Goal: Task Accomplishment & Management: Use online tool/utility

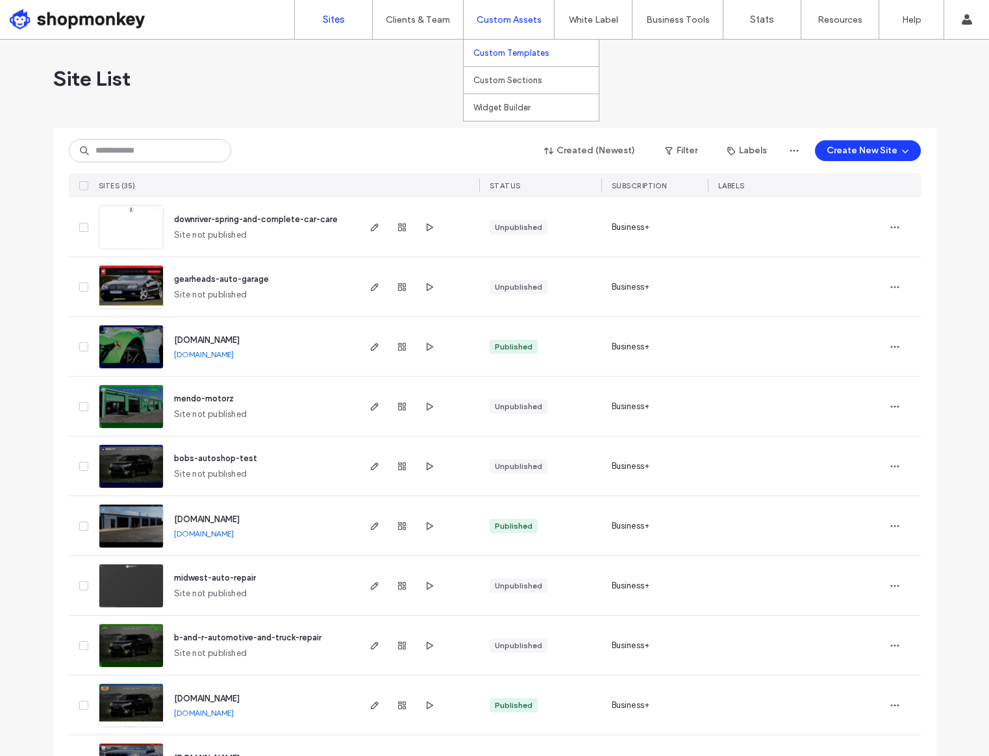
click at [496, 55] on label "Custom Templates" at bounding box center [511, 53] width 76 height 10
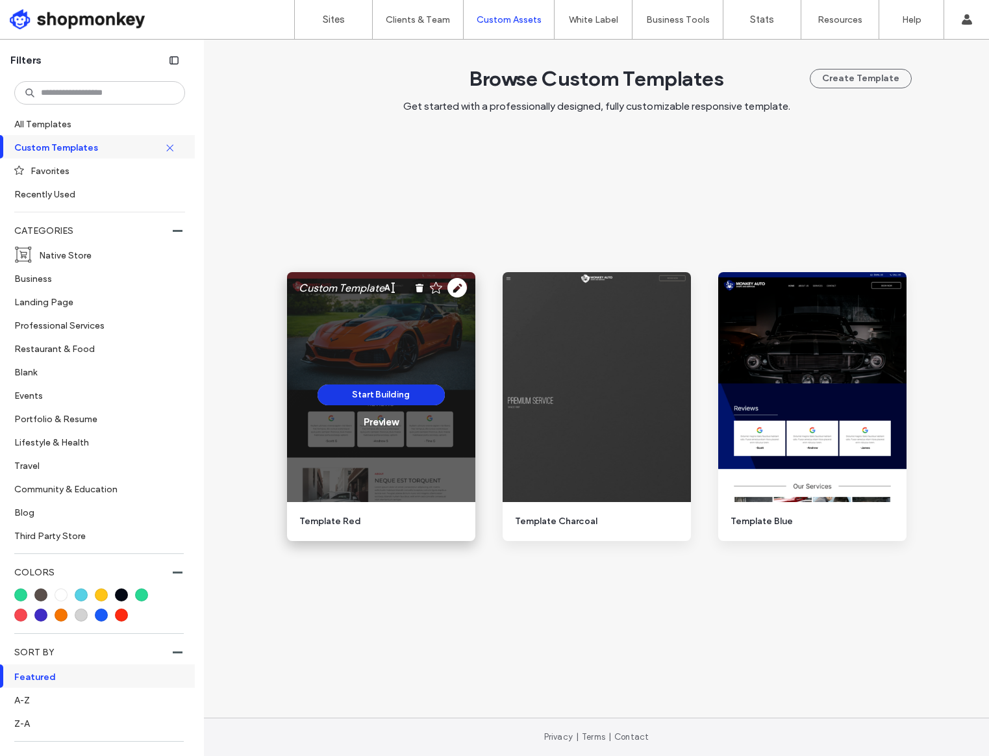
click at [429, 399] on button "Start Building" at bounding box center [380, 394] width 127 height 21
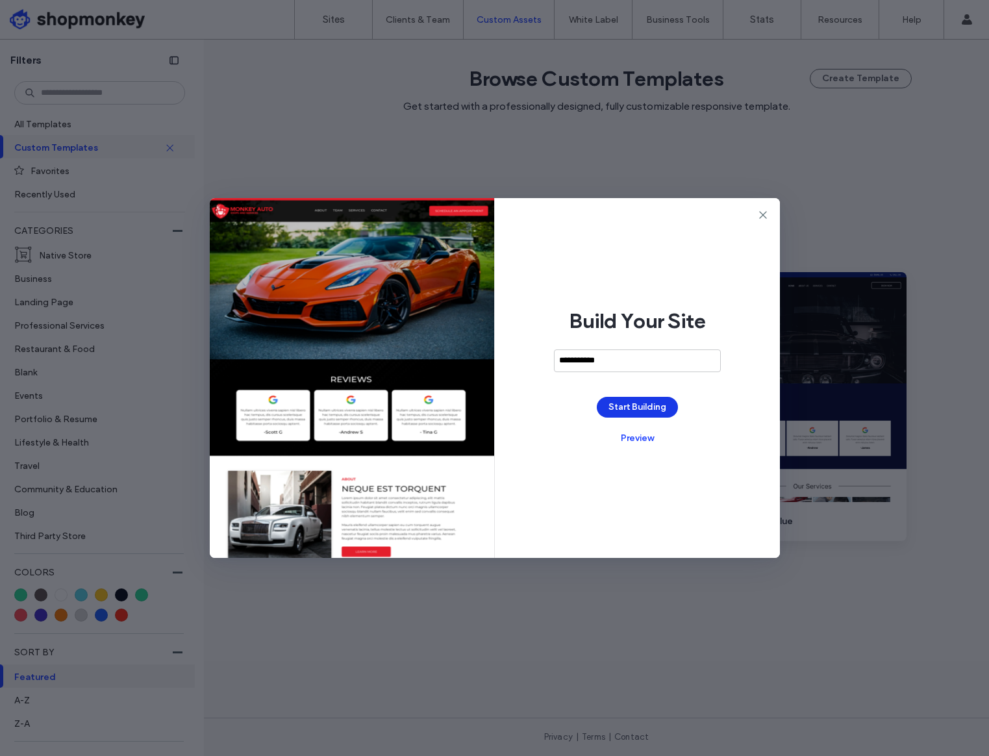
type input "**********"
click at [653, 407] on button "Start Building" at bounding box center [637, 407] width 81 height 21
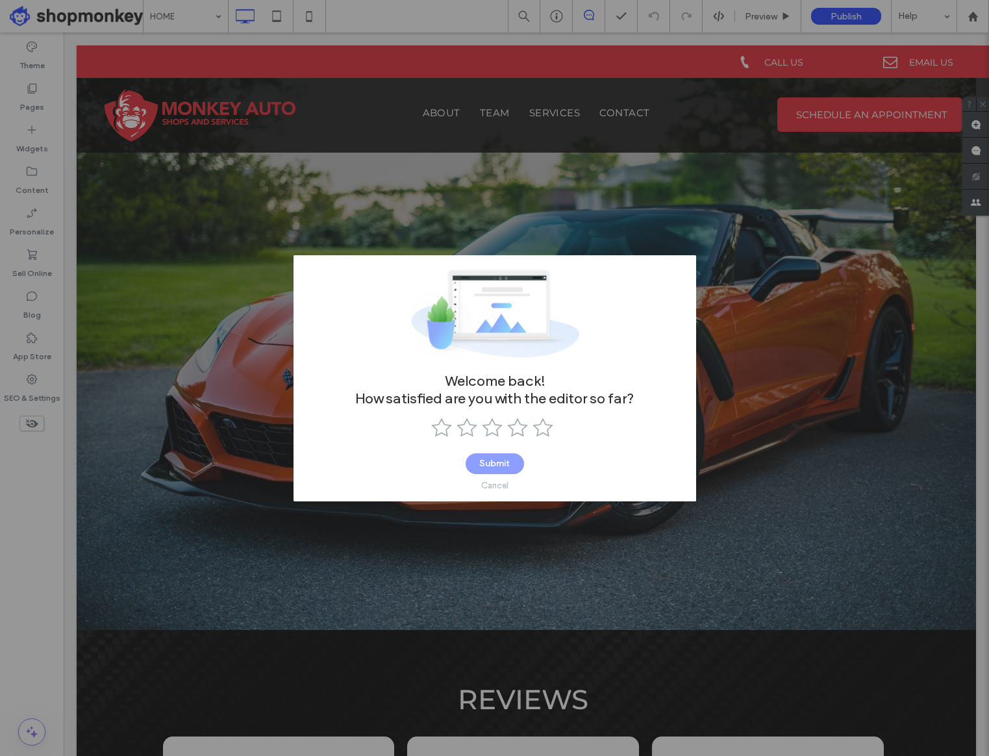
click at [491, 482] on div "Cancel" at bounding box center [494, 485] width 27 height 10
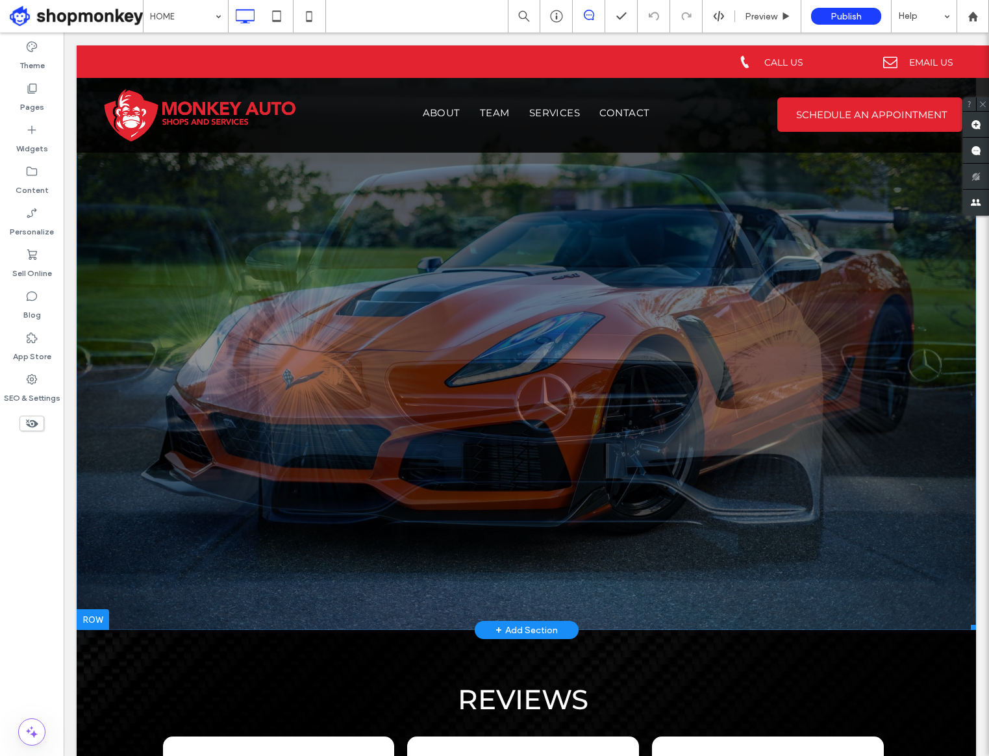
click at [393, 267] on li "PROIN METUS CONVALLIS Commodo sociosqu suspendisse ante ligula mi tempus aliqua…" at bounding box center [526, 337] width 899 height 584
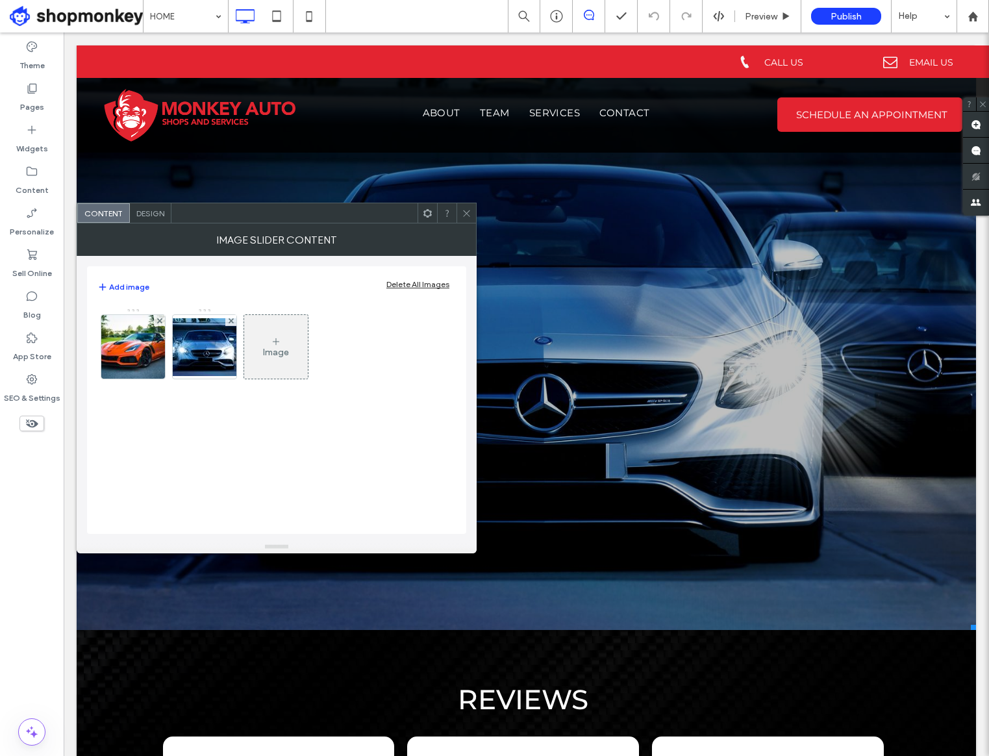
click at [471, 214] on div at bounding box center [465, 212] width 19 height 19
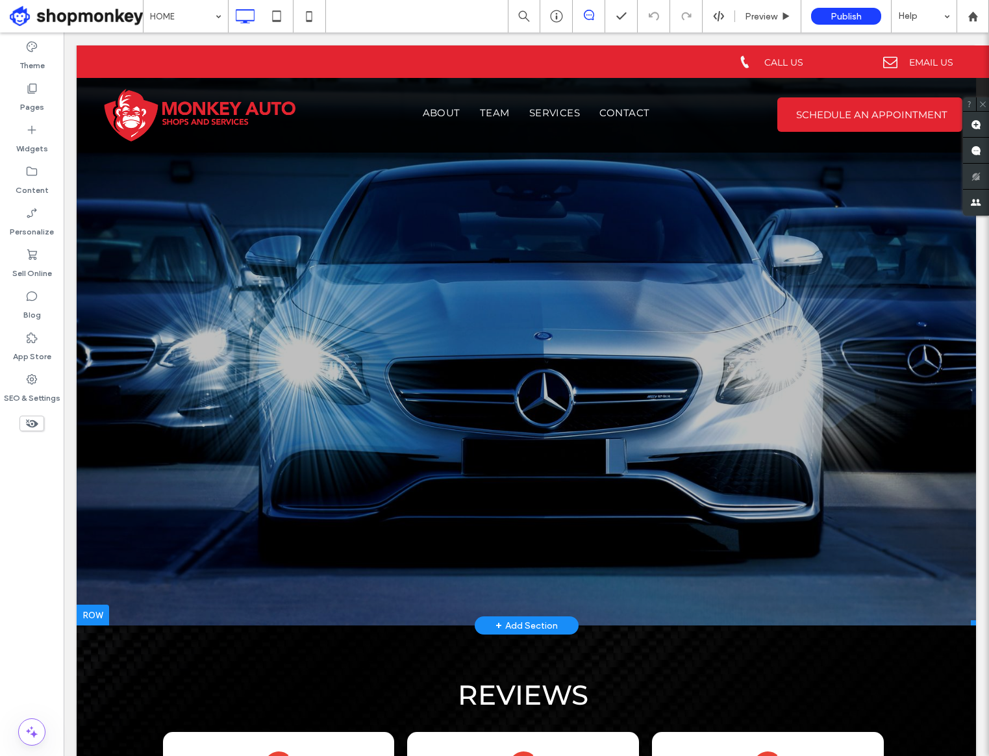
scroll to position [6, 0]
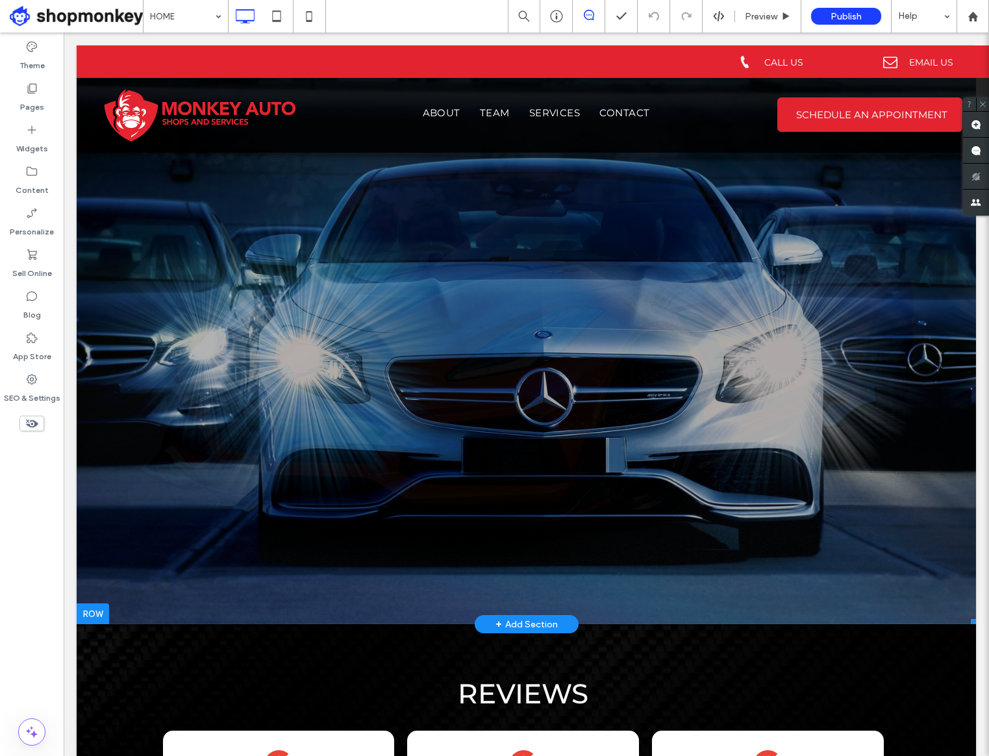
click at [503, 580] on ul "LOREM IPSUM DOLOR Habitant mus ultricies nullam nascetur felis quis neque himen…" at bounding box center [526, 332] width 899 height 584
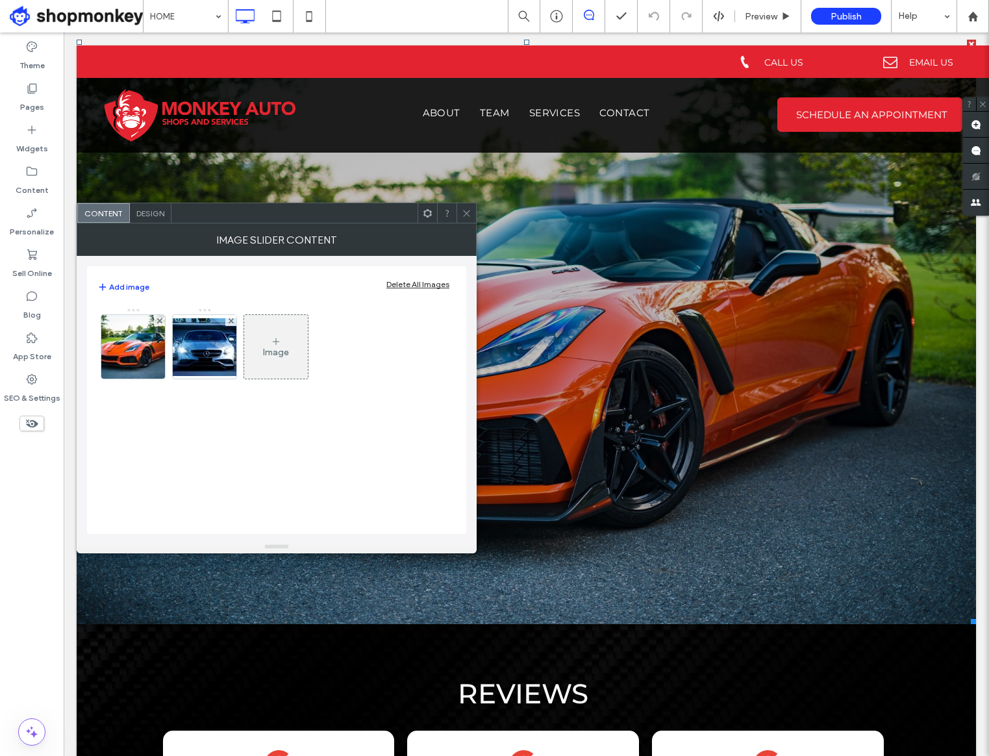
click at [472, 214] on div at bounding box center [465, 212] width 19 height 19
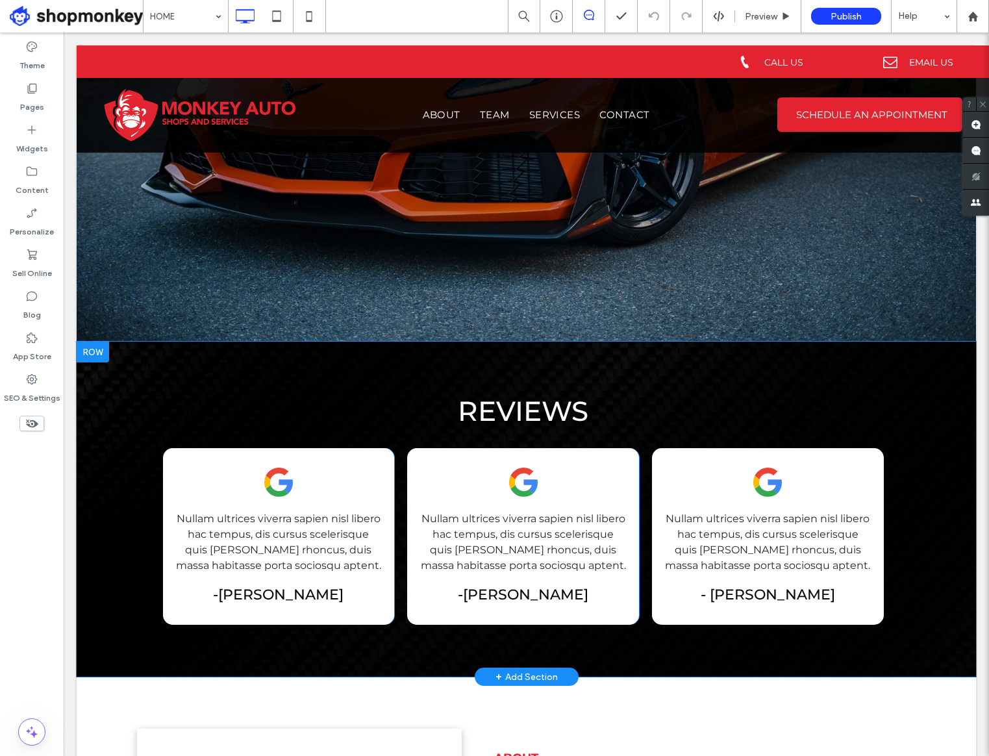
scroll to position [290, 0]
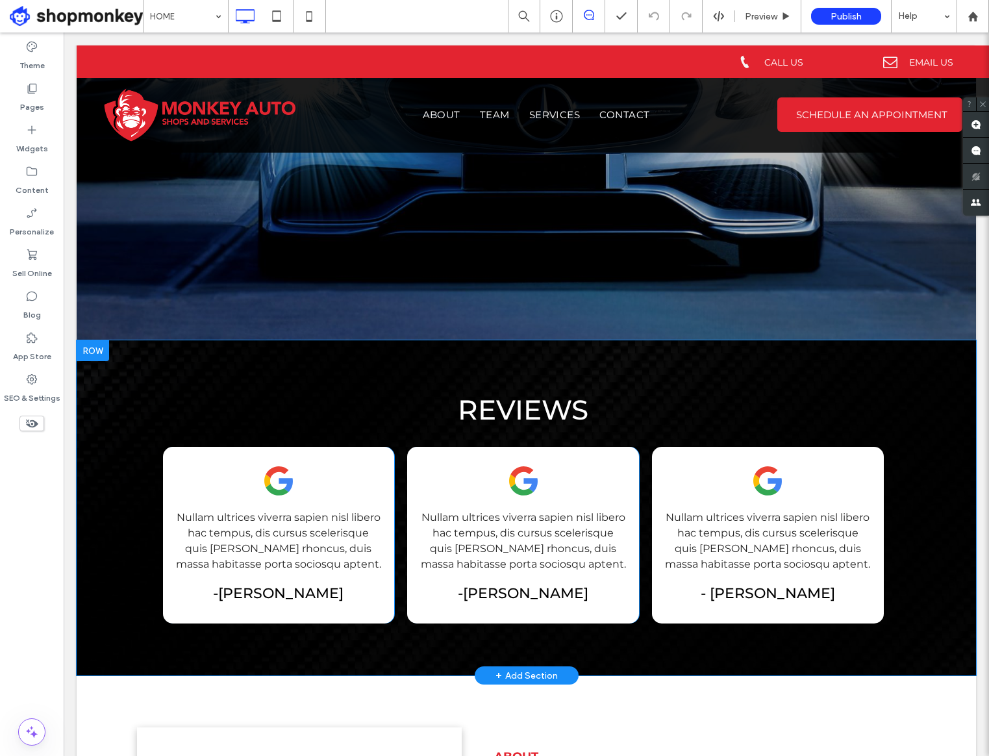
click at [117, 539] on div "Reviews Nullam ultrices viverra sapien nisl libero hac tempus, dis cursus scele…" at bounding box center [526, 507] width 899 height 335
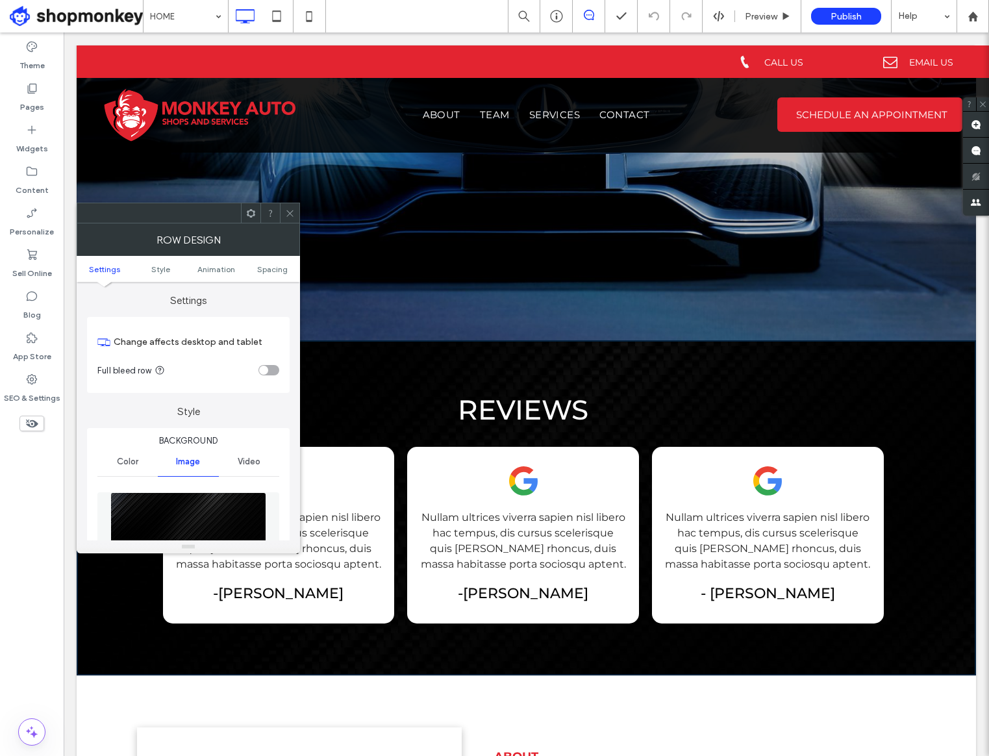
click at [292, 215] on icon at bounding box center [290, 213] width 10 height 10
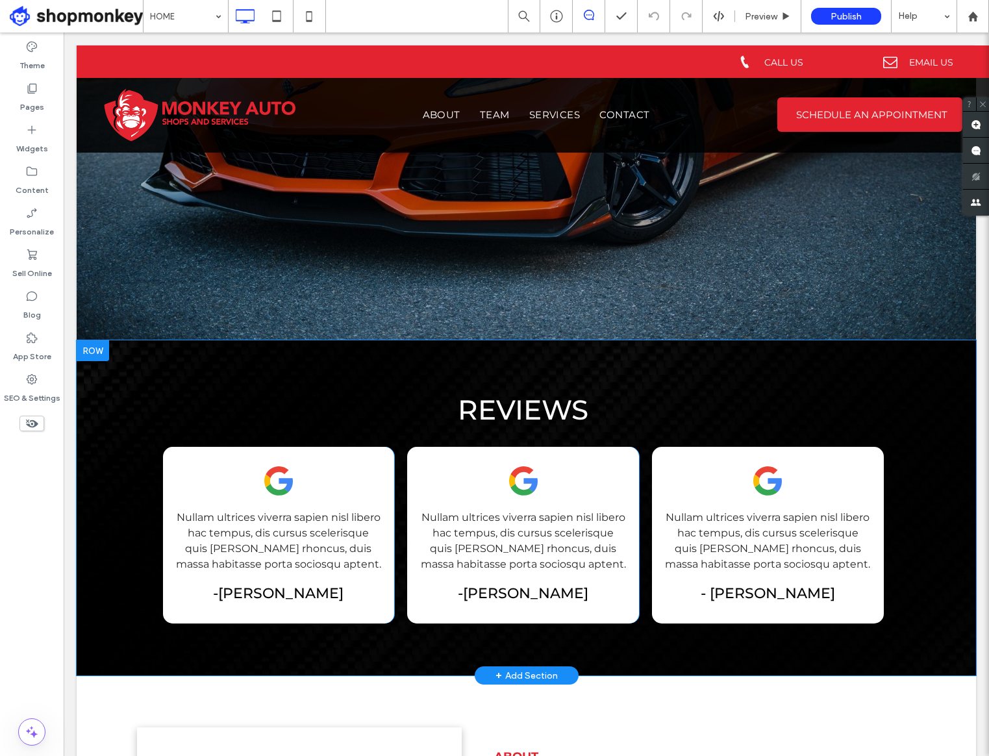
click at [528, 669] on div "+ Add Section" at bounding box center [526, 675] width 62 height 14
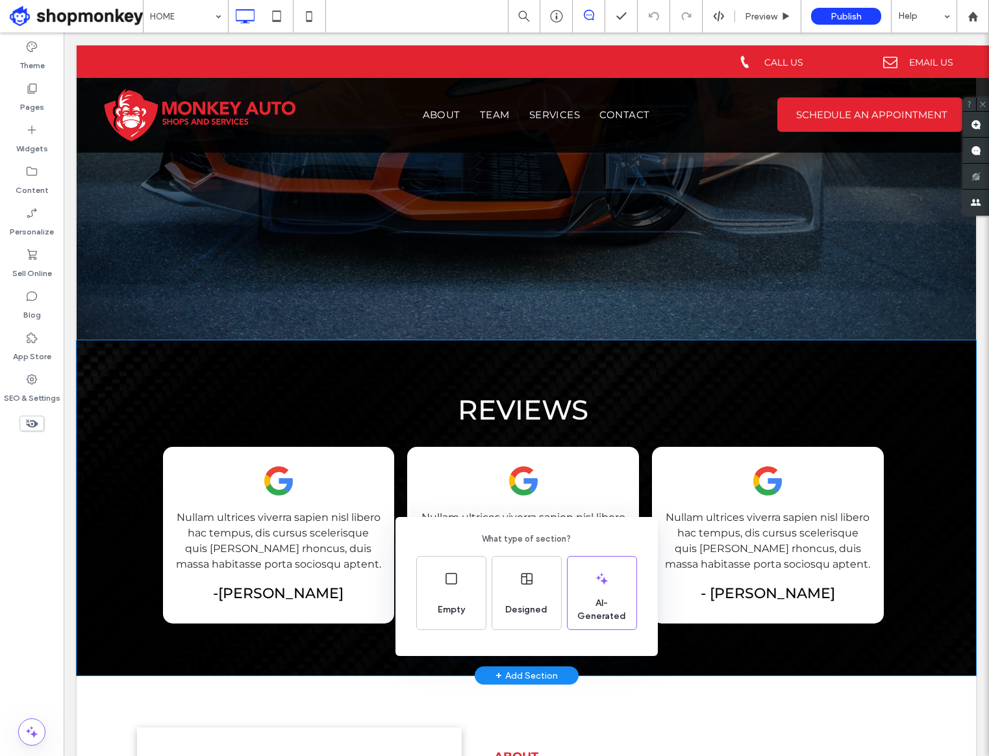
click at [394, 666] on div "What type of section? Empty Designed AI-Generated" at bounding box center [494, 409] width 989 height 819
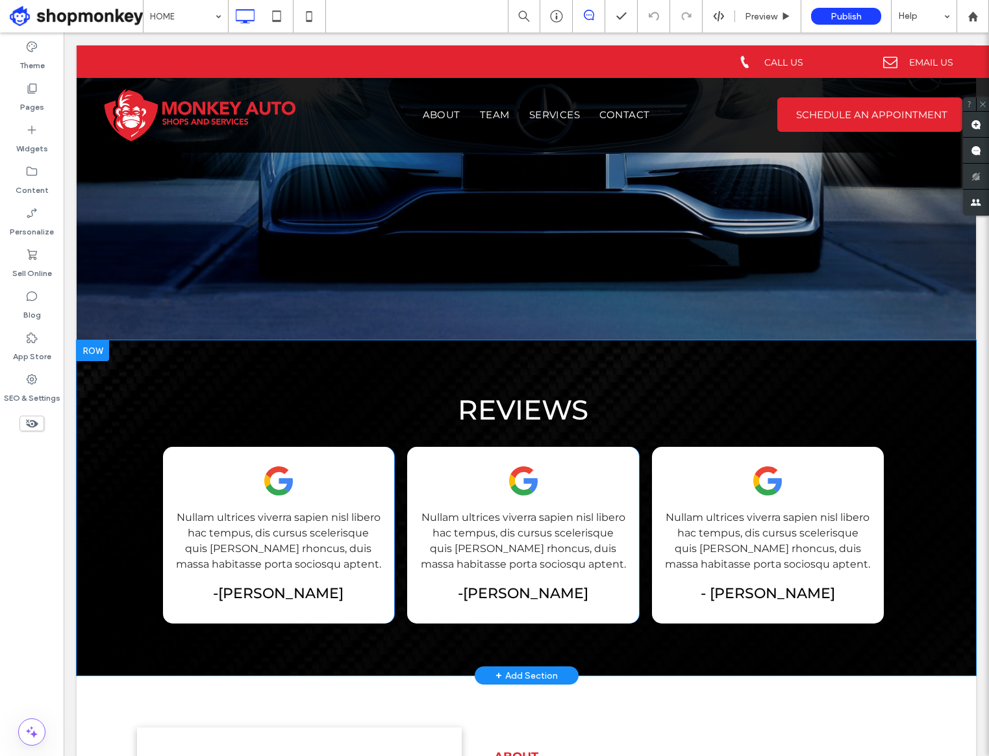
click at [765, 648] on div "Reviews Nullam ultrices viverra sapien nisl libero hac tempus, dis cursus scele…" at bounding box center [526, 507] width 899 height 335
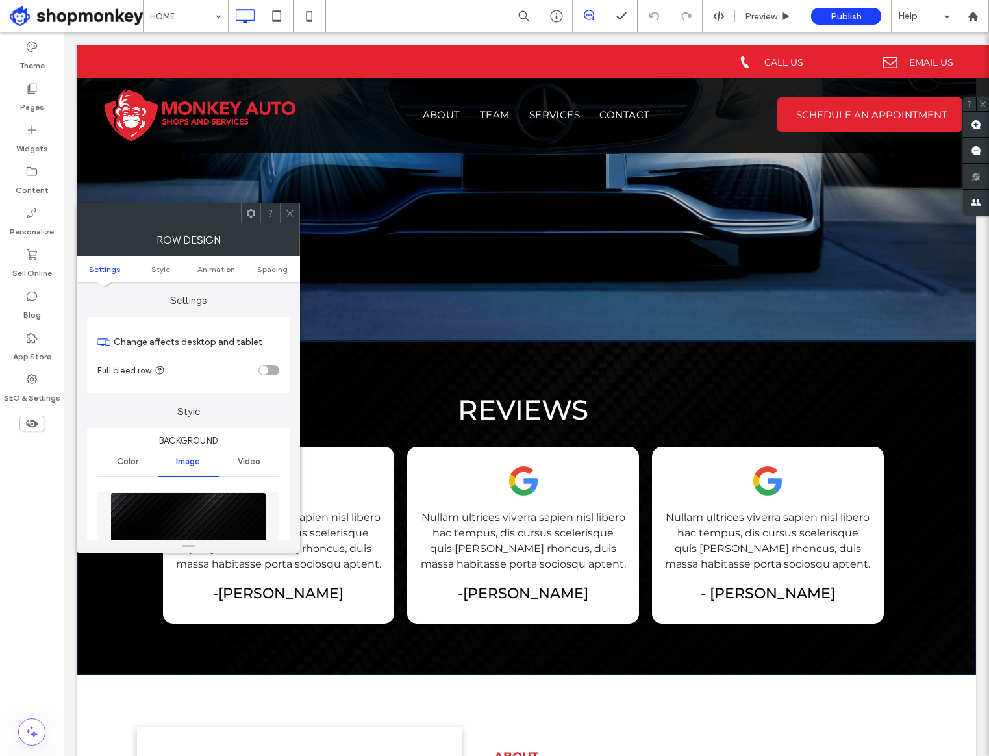
drag, startPoint x: 291, startPoint y: 213, endPoint x: 289, endPoint y: 221, distance: 8.0
click at [291, 213] on icon at bounding box center [290, 213] width 10 height 10
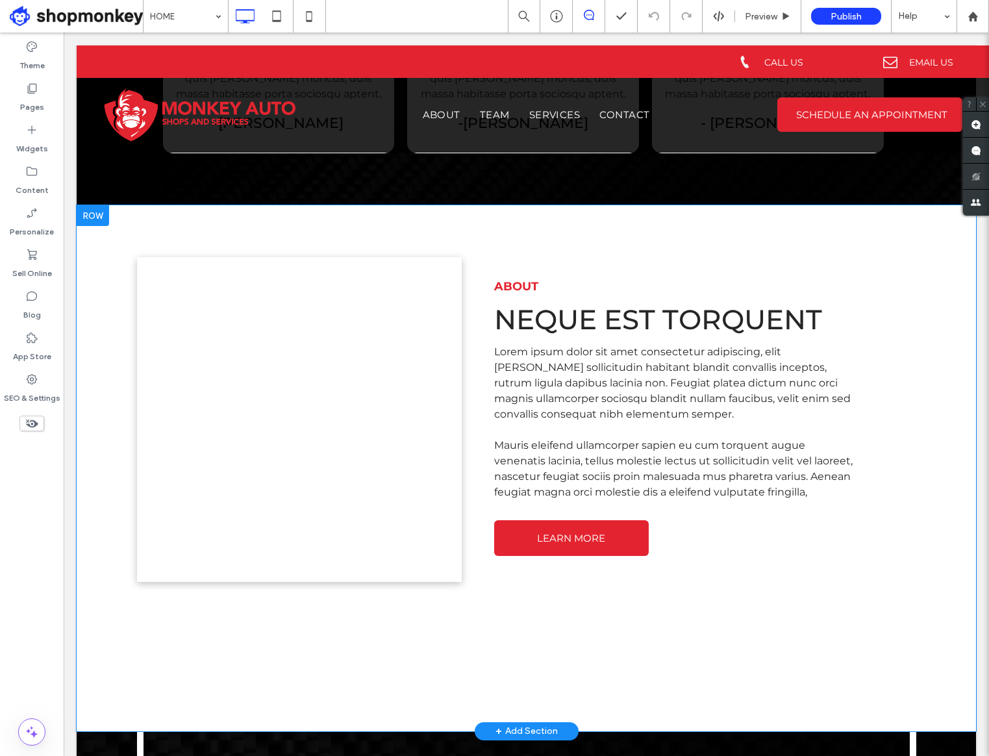
scroll to position [762, 0]
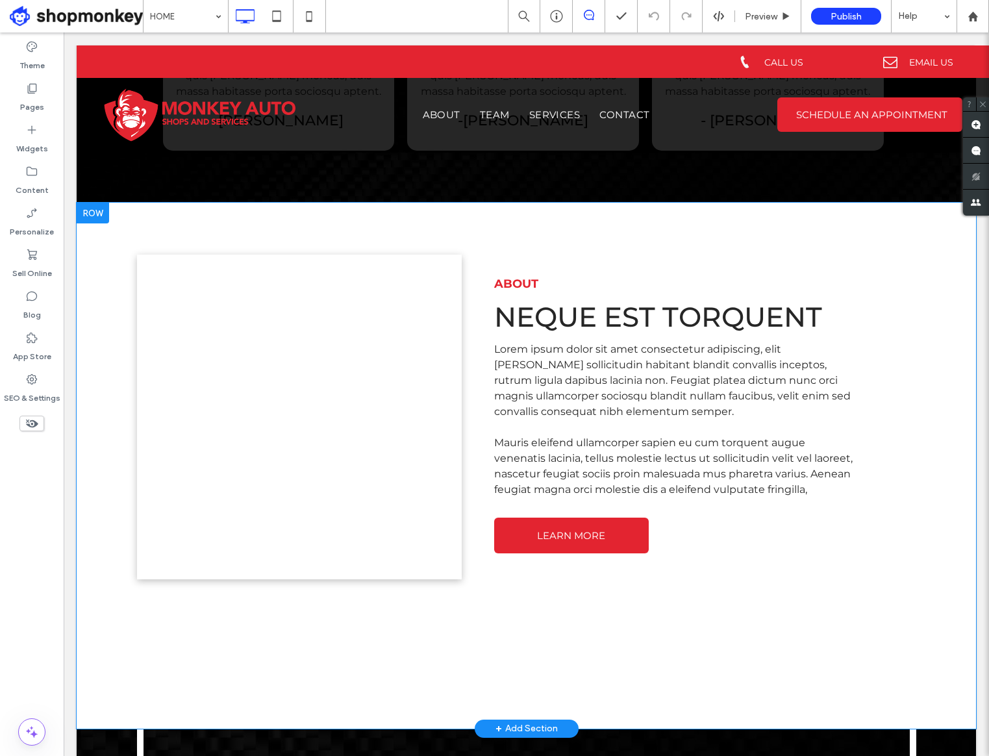
click at [532, 640] on div "Click To Paste ABOUT Neque est torquent Lorem ipsum dolor sit amet consectetur …" at bounding box center [526, 465] width 899 height 525
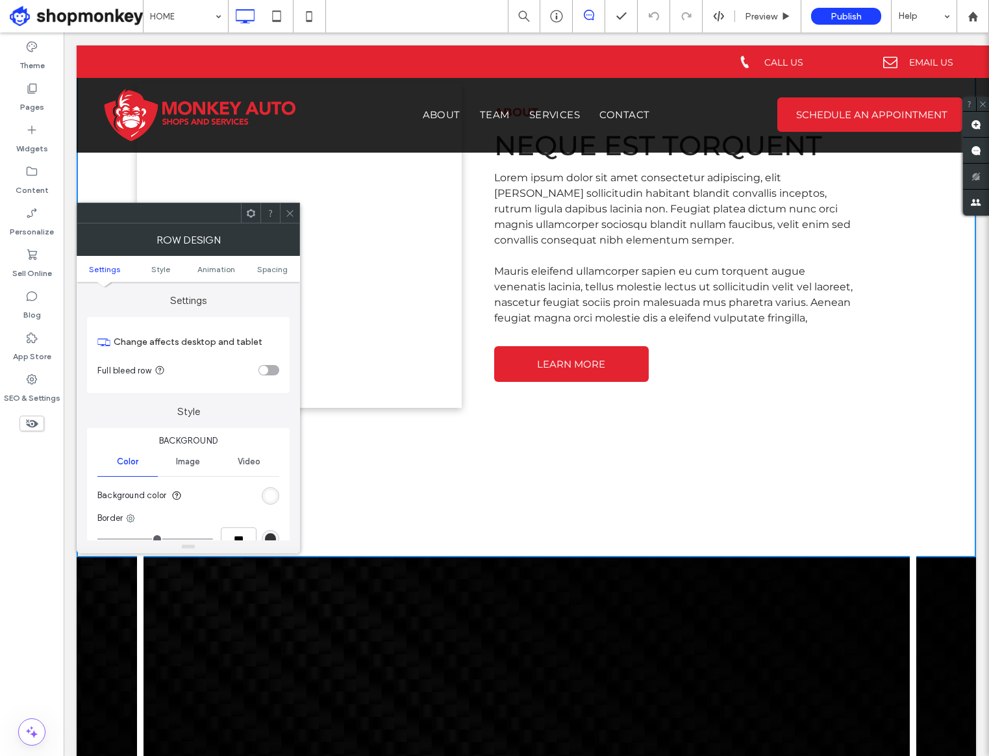
scroll to position [934, 0]
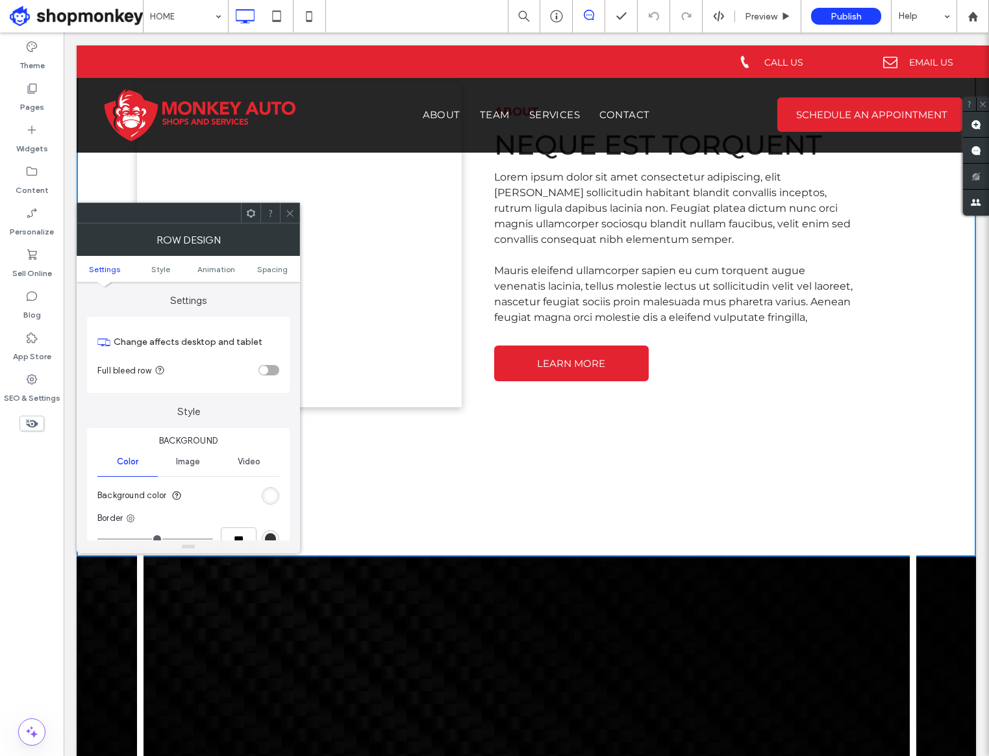
click at [303, 692] on div at bounding box center [526, 624] width 705 height 299
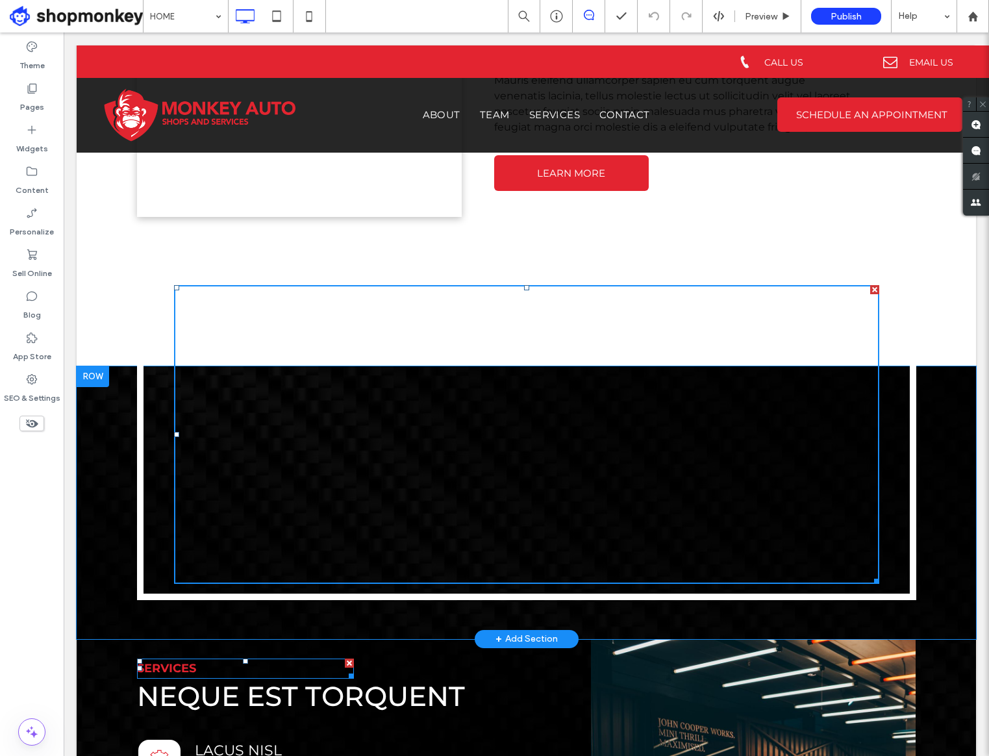
scroll to position [1126, 0]
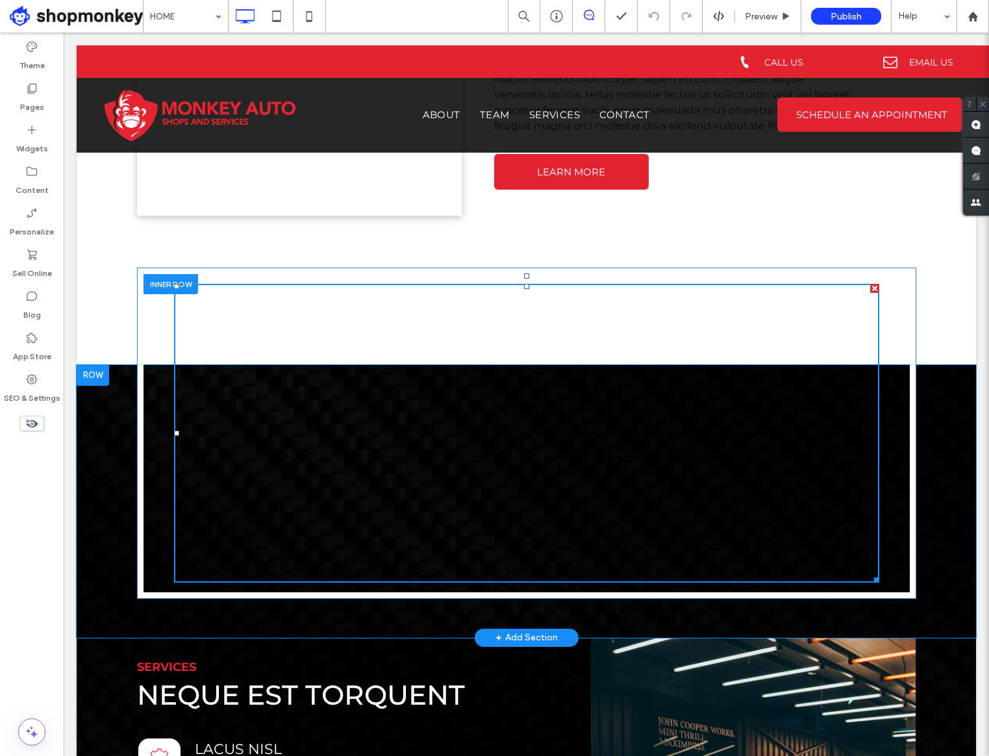
click at [151, 584] on div "Click To Paste" at bounding box center [526, 432] width 779 height 331
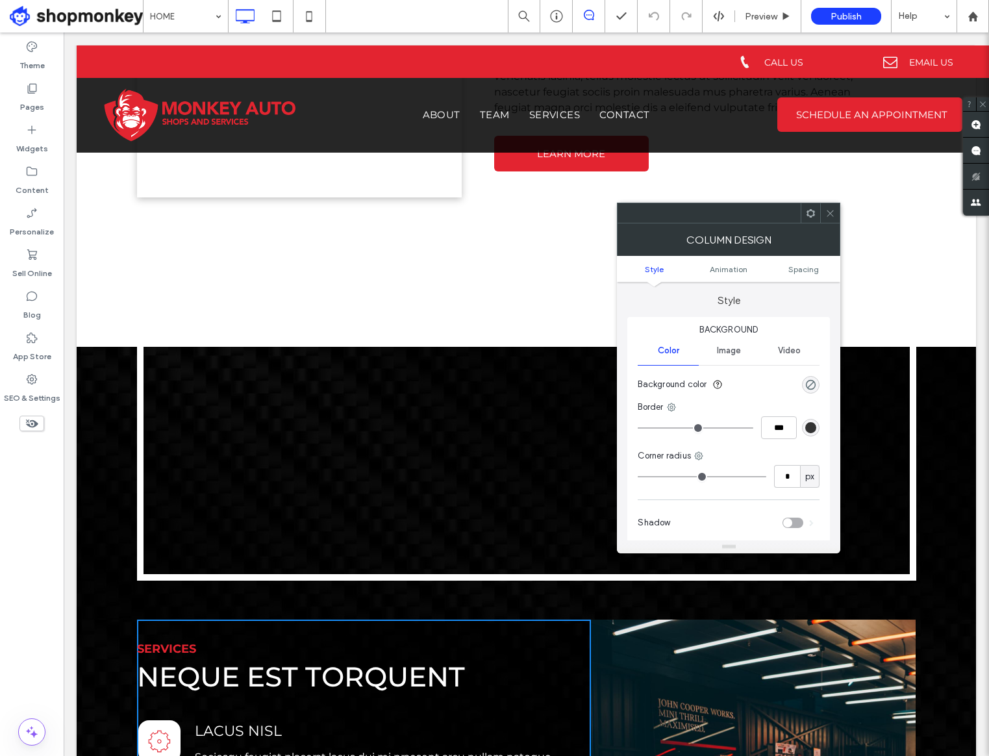
scroll to position [1145, 0]
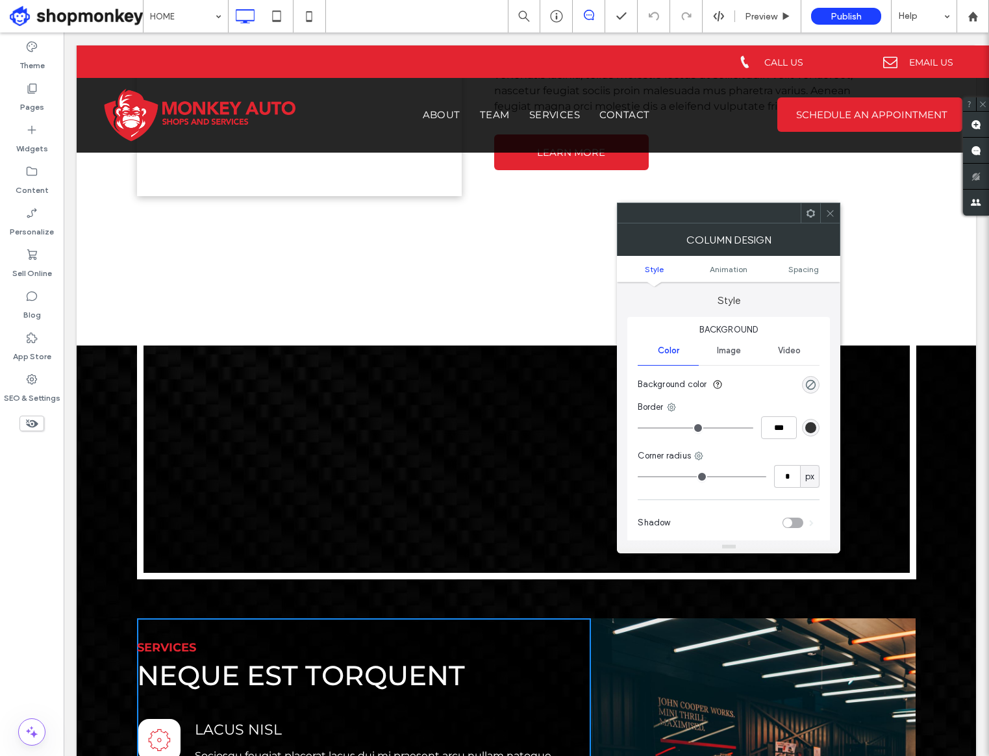
click at [117, 552] on div "Click To Paste Click To Paste Row + Add Section" at bounding box center [526, 481] width 899 height 273
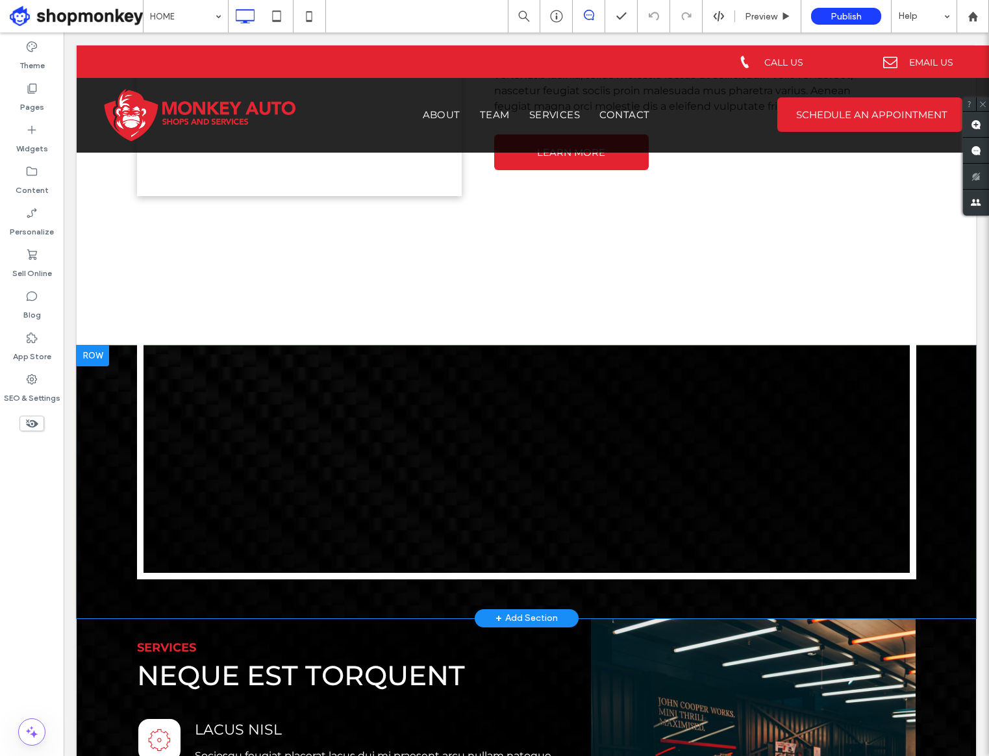
click at [122, 555] on div "Click To Paste Click To Paste Row + Add Section" at bounding box center [526, 481] width 899 height 273
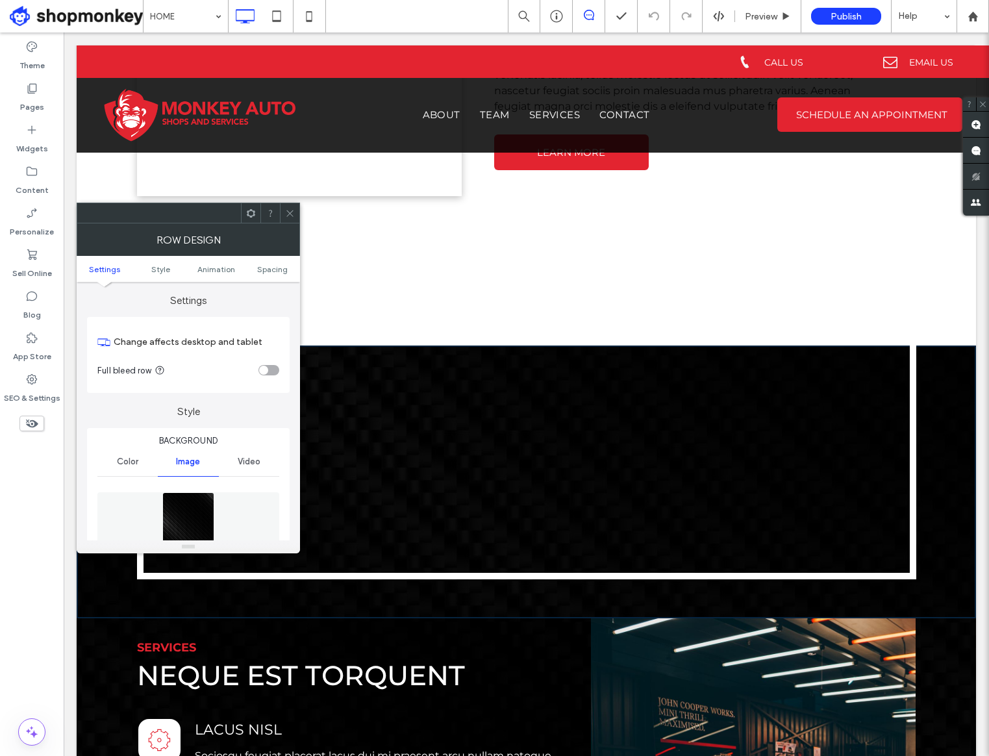
click at [949, 569] on div "Click To Paste Click To Paste Row + Add Section" at bounding box center [526, 481] width 899 height 273
drag, startPoint x: 942, startPoint y: 570, endPoint x: 932, endPoint y: 571, distance: 10.5
click at [940, 571] on div "Click To Paste Click To Paste Row + Add Section" at bounding box center [526, 481] width 899 height 273
click at [901, 573] on div "Click To Paste" at bounding box center [526, 413] width 779 height 331
click at [292, 210] on use at bounding box center [289, 213] width 6 height 6
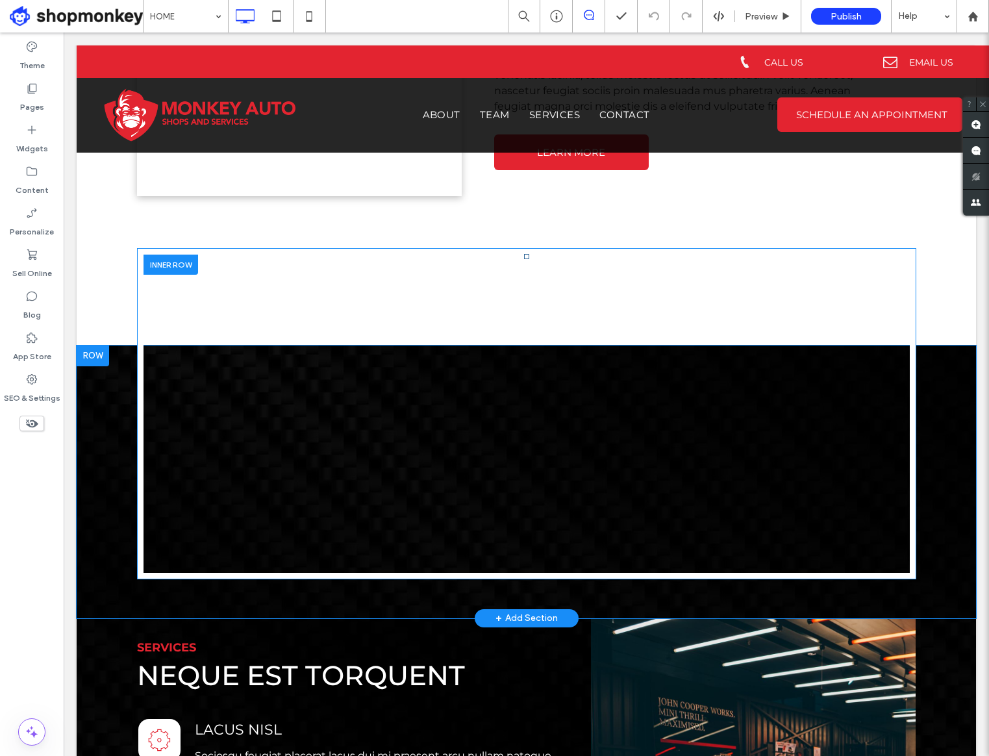
click at [908, 561] on div "Click To Paste" at bounding box center [526, 413] width 779 height 331
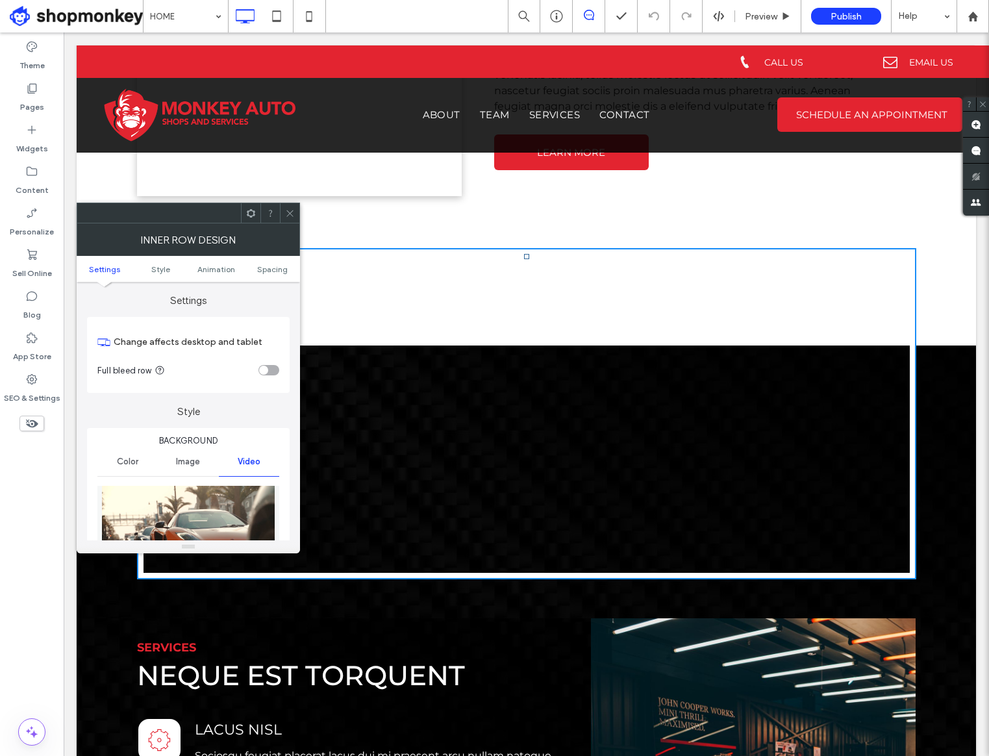
click at [955, 562] on div "Click To Paste Click To Paste Row + Add Section" at bounding box center [526, 481] width 899 height 273
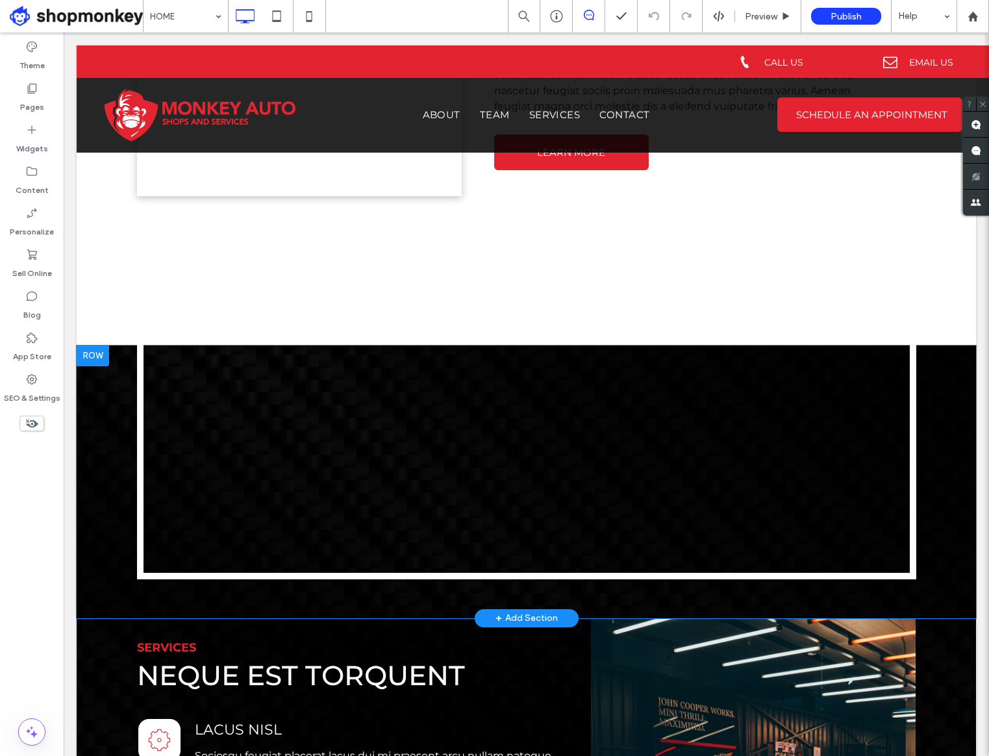
click at [926, 360] on div "Click To Paste Click To Paste Row + Add Section" at bounding box center [526, 481] width 899 height 273
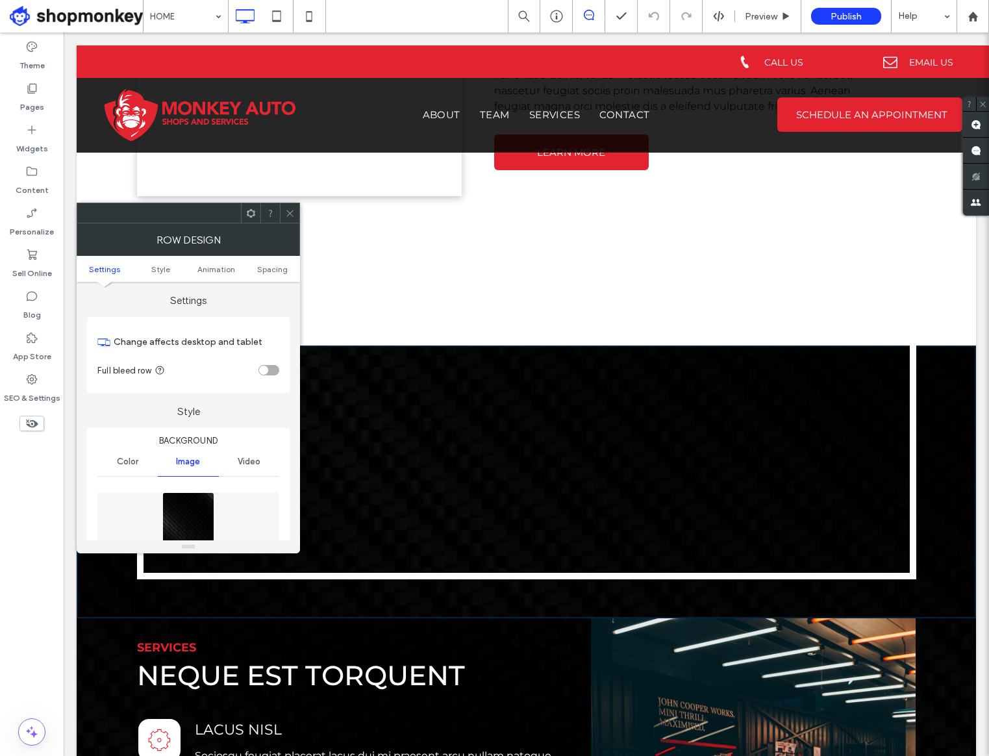
click at [286, 216] on icon at bounding box center [290, 213] width 10 height 10
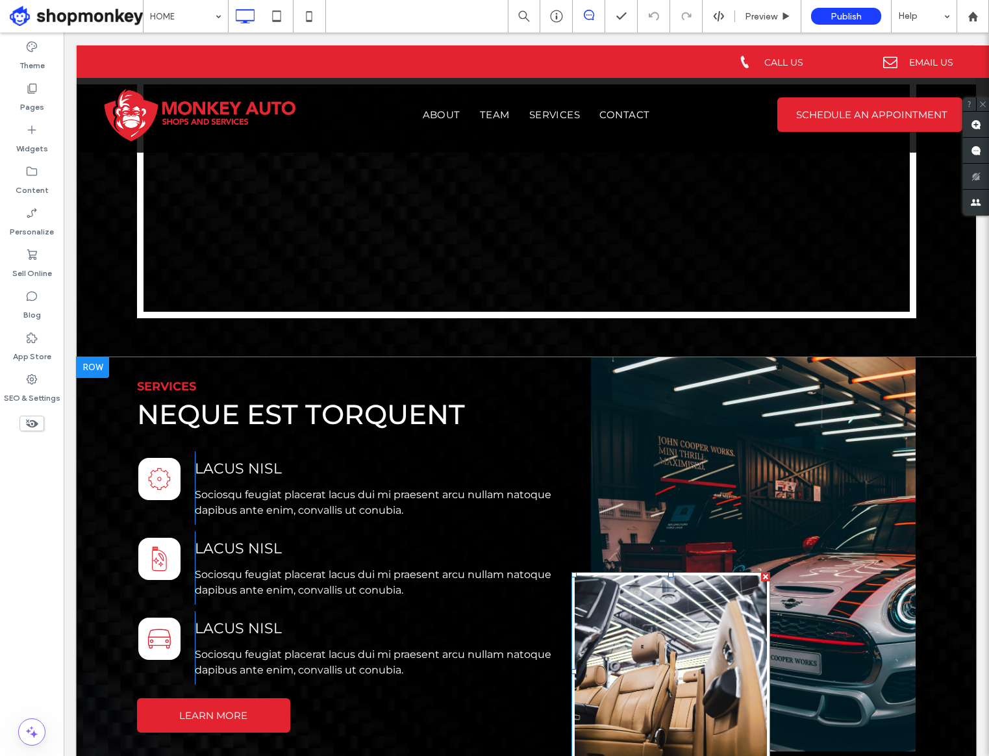
scroll to position [1481, 0]
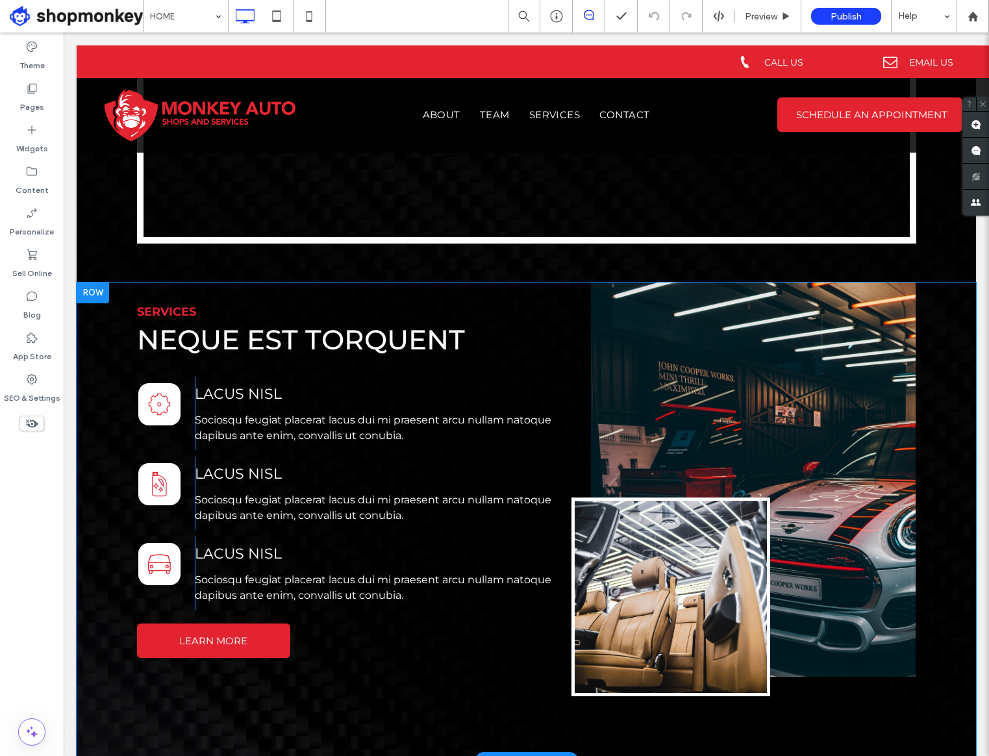
click at [472, 697] on div "SERVICES Neque est torquent Click To Paste Lacus nisl Sociosqu feugiat placerat…" at bounding box center [526, 521] width 899 height 478
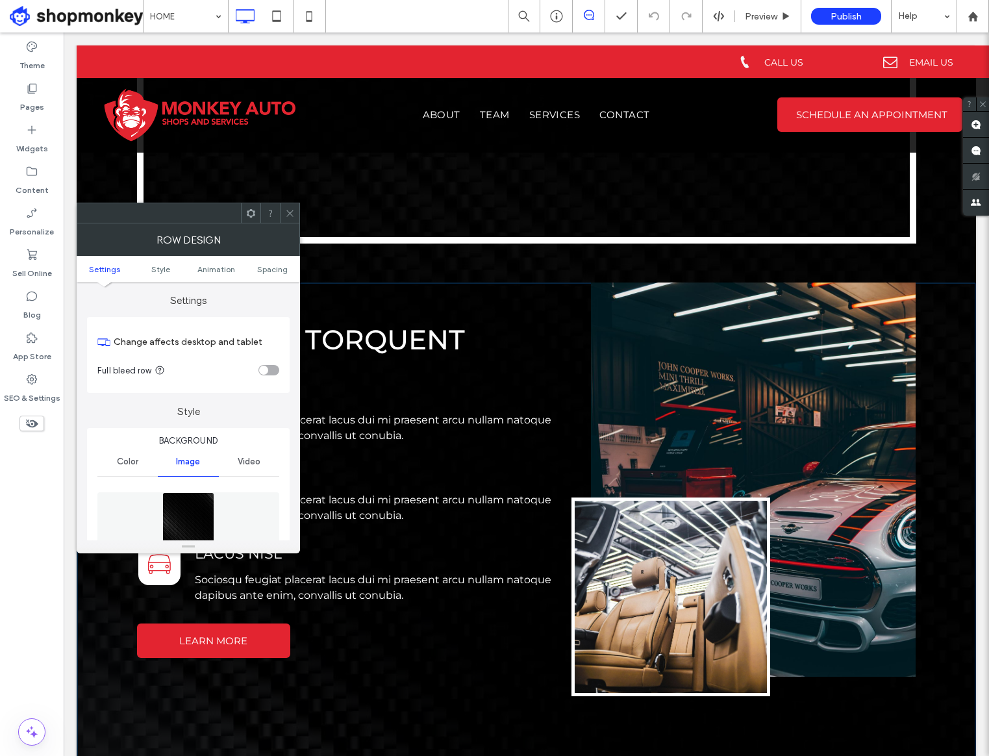
click at [290, 208] on icon at bounding box center [290, 213] width 10 height 10
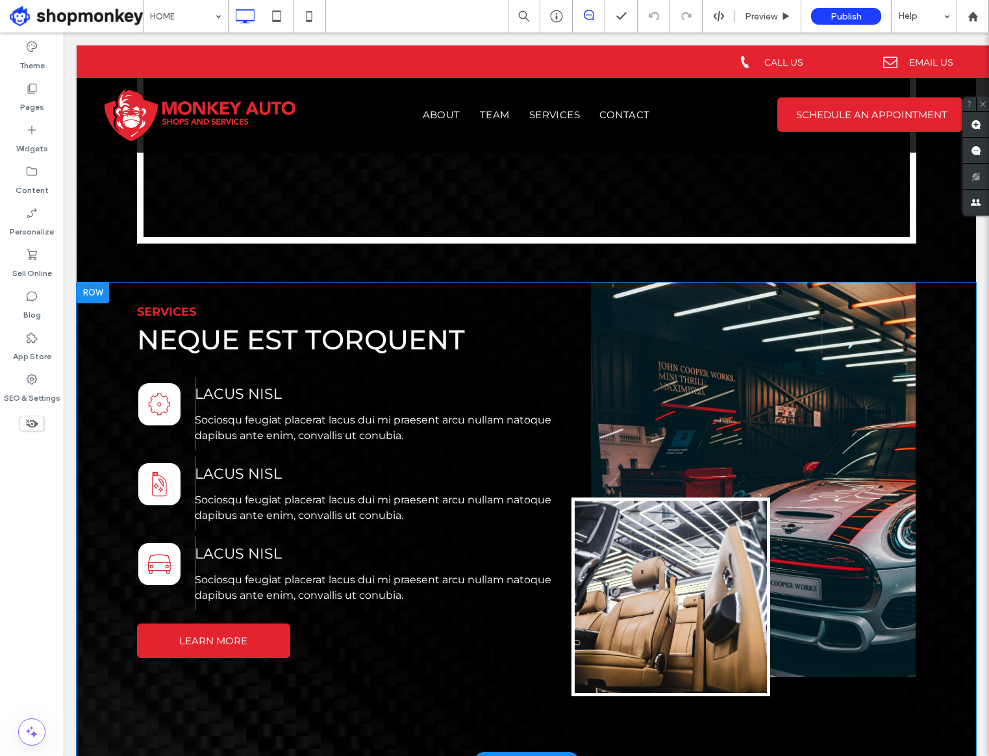
click at [826, 684] on div "SERVICES Neque est torquent Click To Paste Lacus nisl Sociosqu feugiat placerat…" at bounding box center [526, 521] width 899 height 478
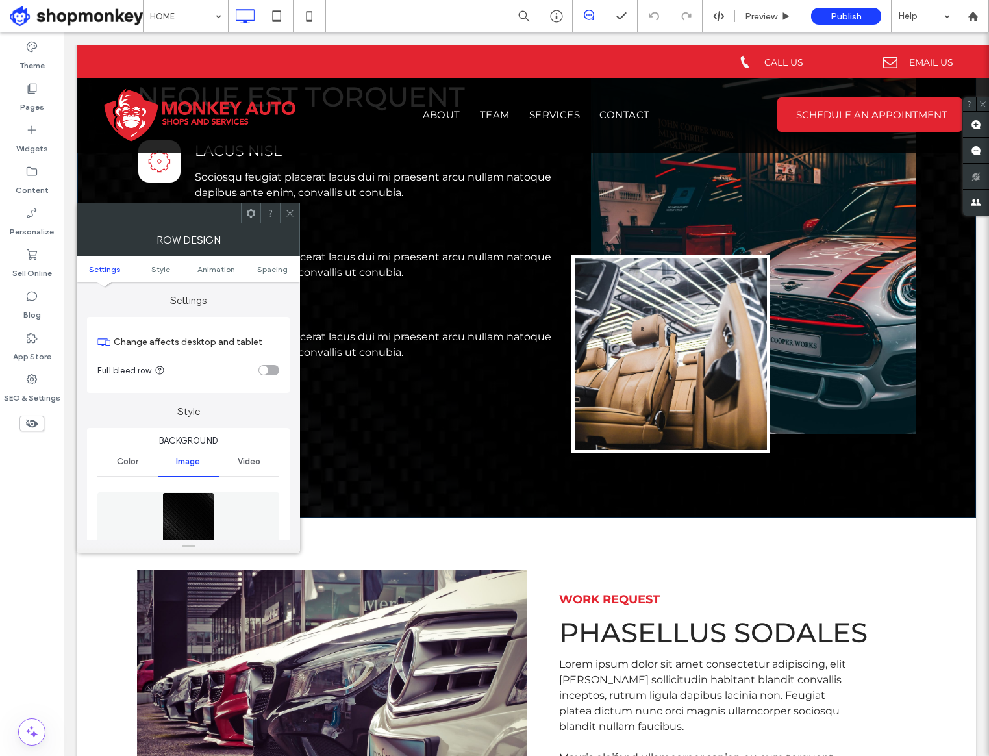
scroll to position [1778, 0]
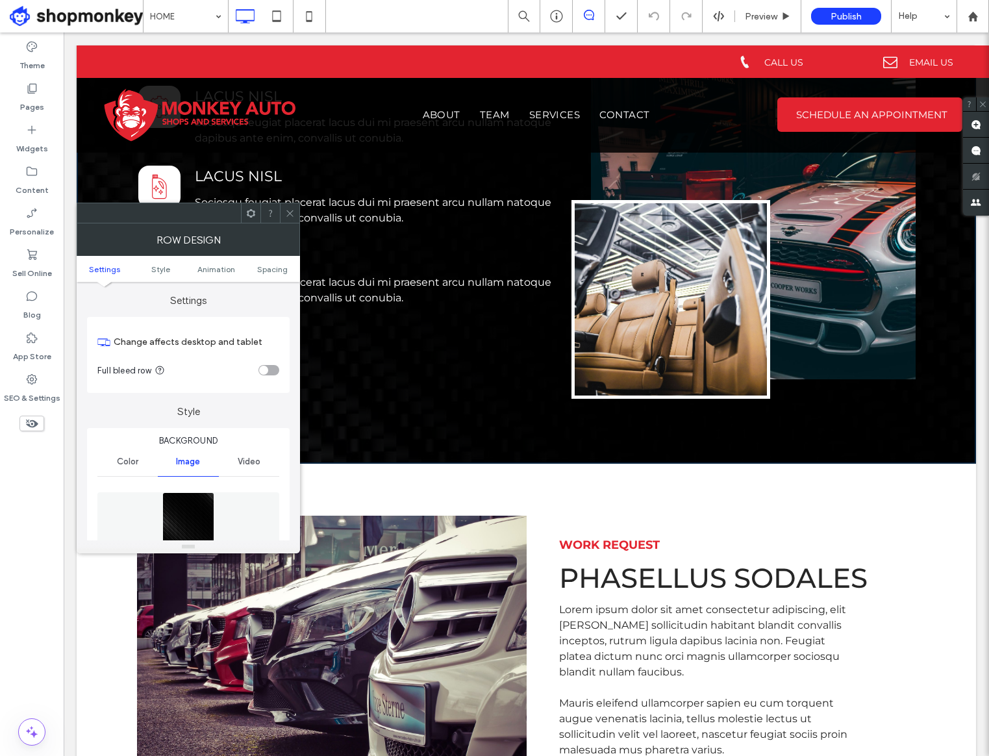
drag, startPoint x: 876, startPoint y: 641, endPoint x: 804, endPoint y: 644, distance: 71.5
click at [872, 641] on div "WORK REQUEST Phasellus sodales Lorem ipsum dolor sit amet consectetur adipiscin…" at bounding box center [722, 677] width 390 height 324
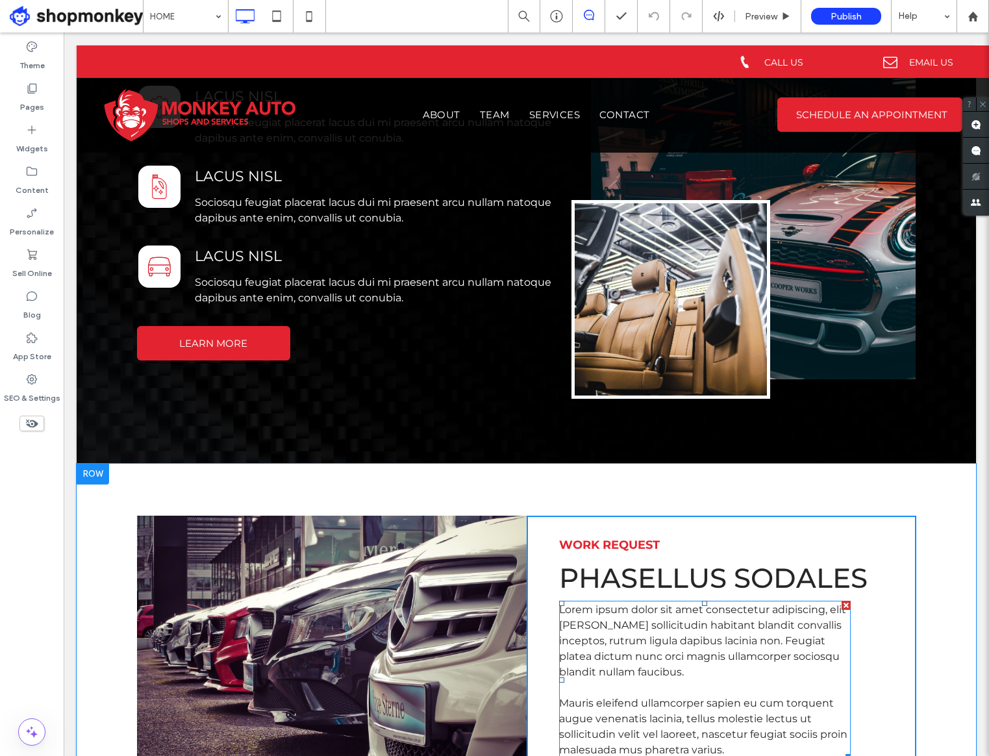
click at [778, 643] on span "Lorem ipsum dolor sit amet consectetur adipiscing, elit mattis sollicitudin hab…" at bounding box center [702, 640] width 287 height 75
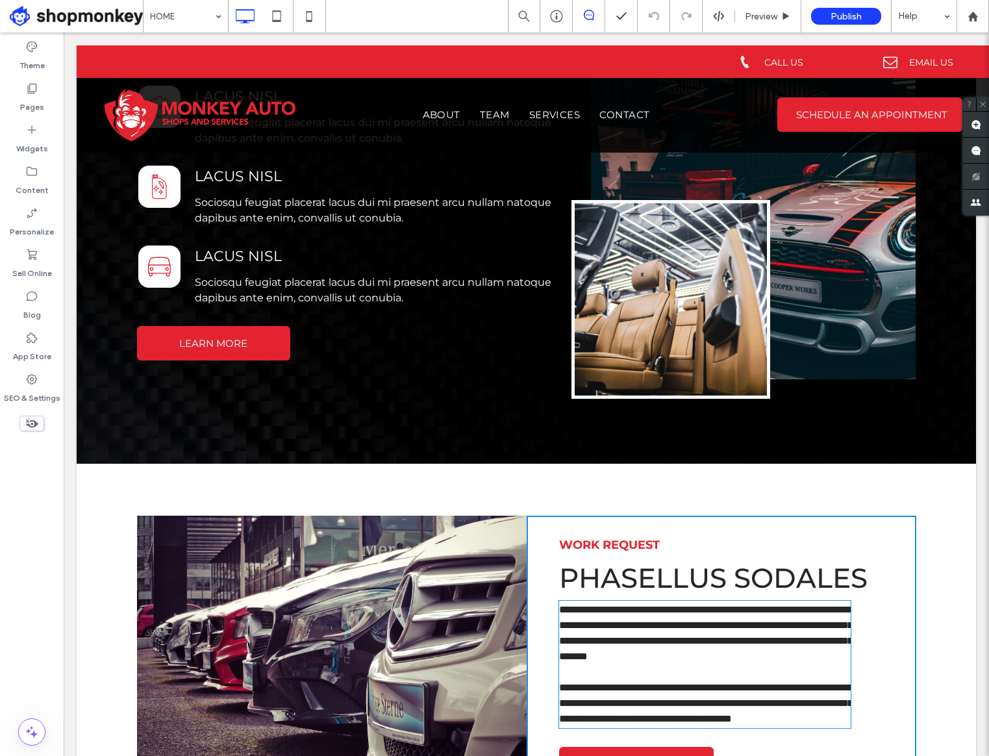
scroll to position [2064, 0]
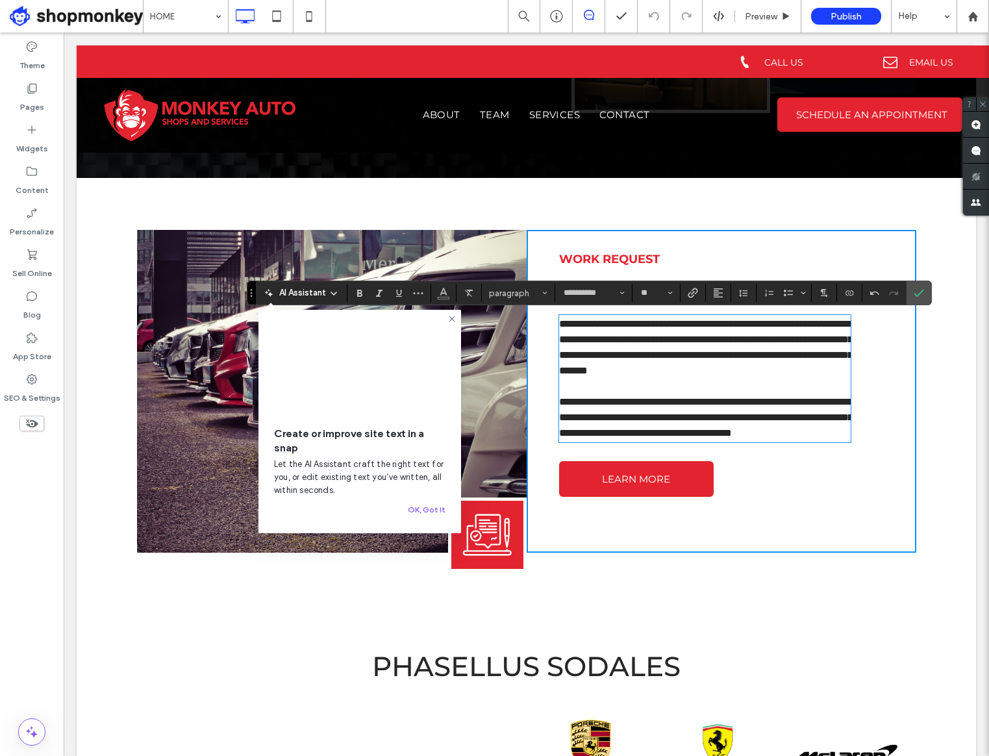
click at [868, 520] on div "**********" at bounding box center [722, 391] width 390 height 323
click at [451, 316] on icon at bounding box center [452, 319] width 10 height 10
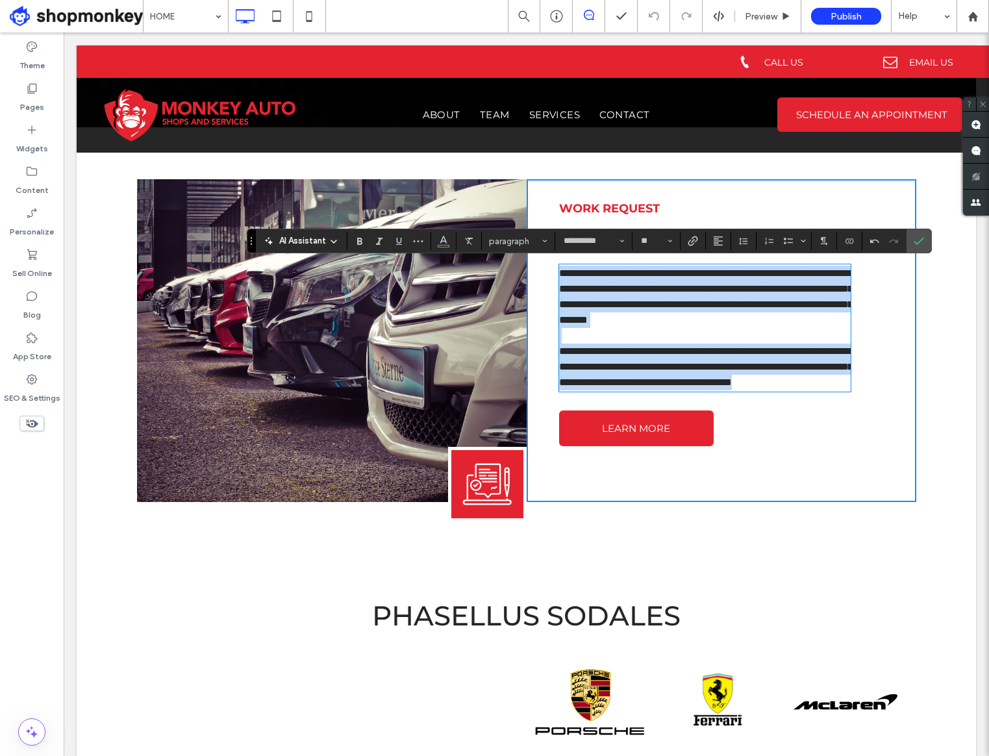
scroll to position [2129, 0]
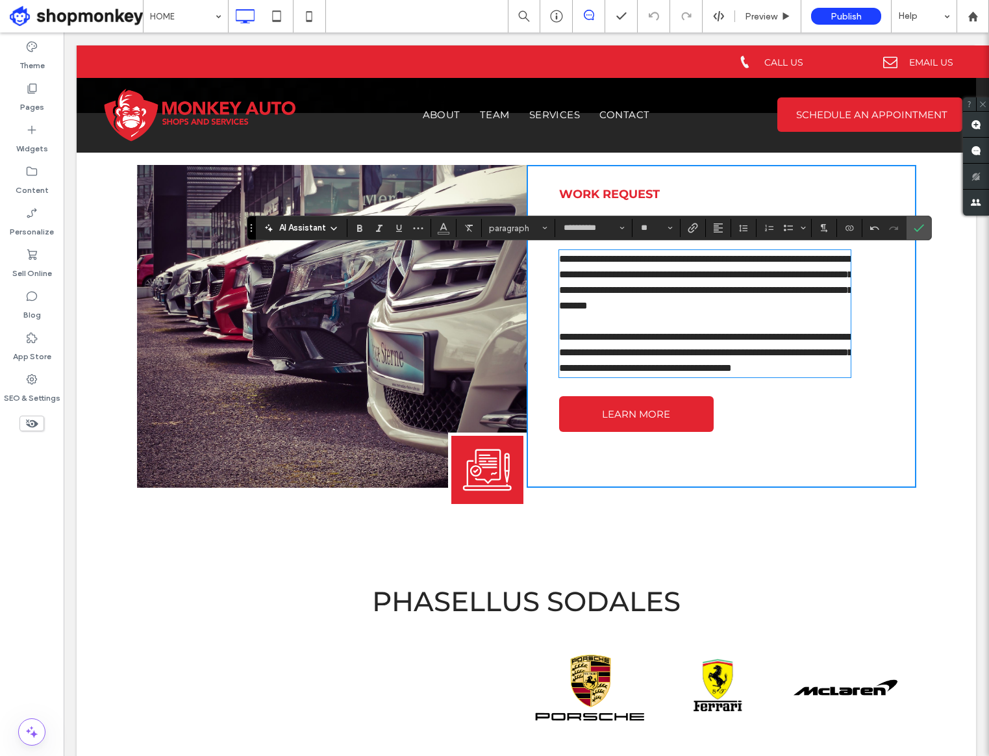
click at [798, 621] on div "Phasellus sodales Button Button Button Button Button Button Click To Paste" at bounding box center [526, 666] width 779 height 177
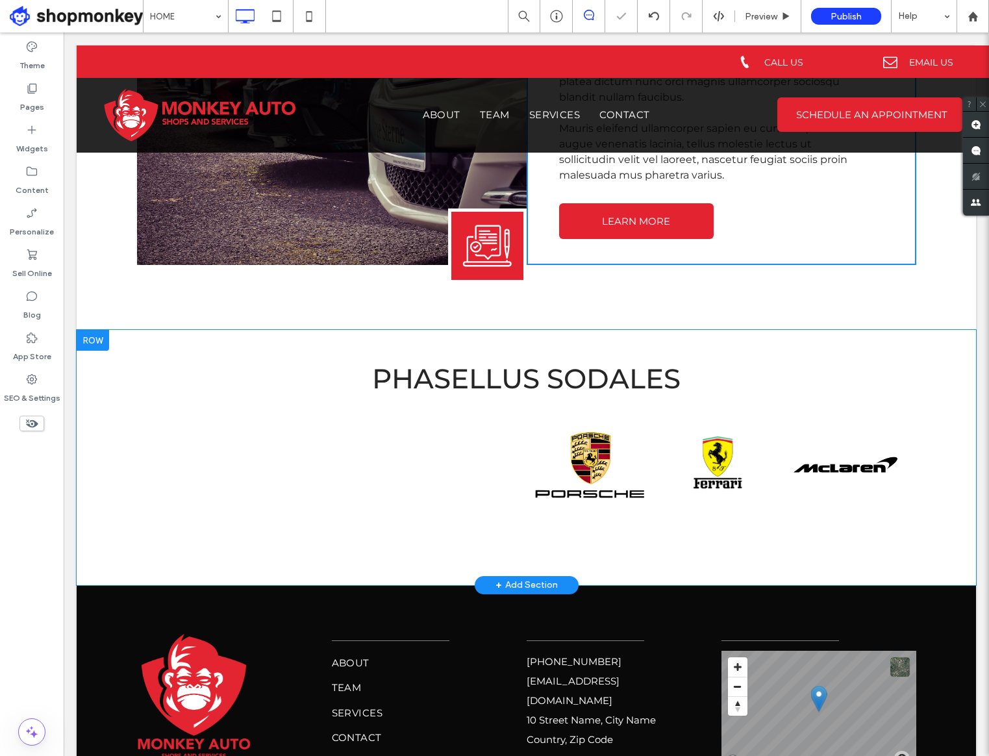
scroll to position [2367, 0]
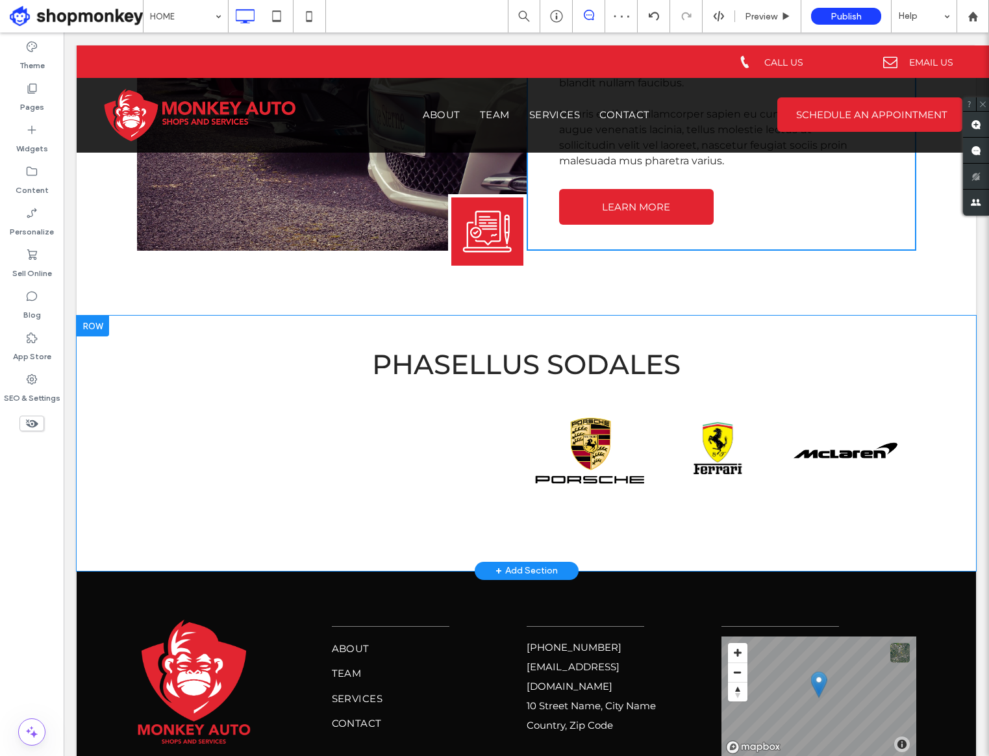
click at [806, 532] on div "Phasellus sodales Button Button Button Button Button Button Click To Paste Row …" at bounding box center [526, 443] width 899 height 254
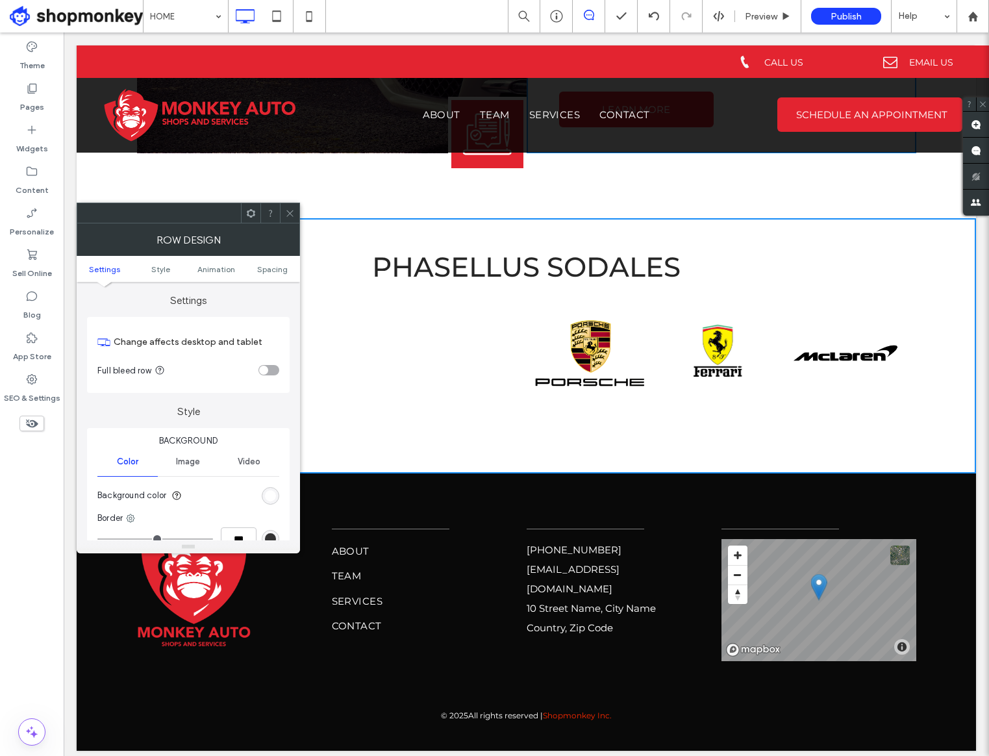
scroll to position [2472, 0]
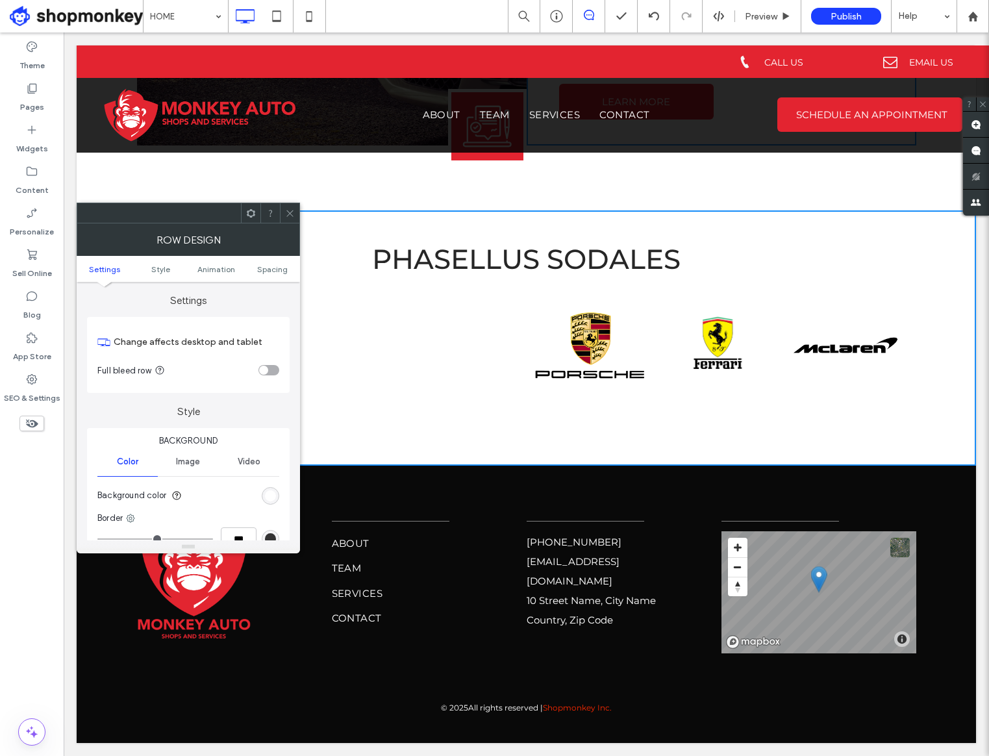
click at [528, 643] on div "555-555-5555 mymail@mailservice.com 10 Street Name, City Name Country, Zip Code…" at bounding box center [624, 583] width 195 height 139
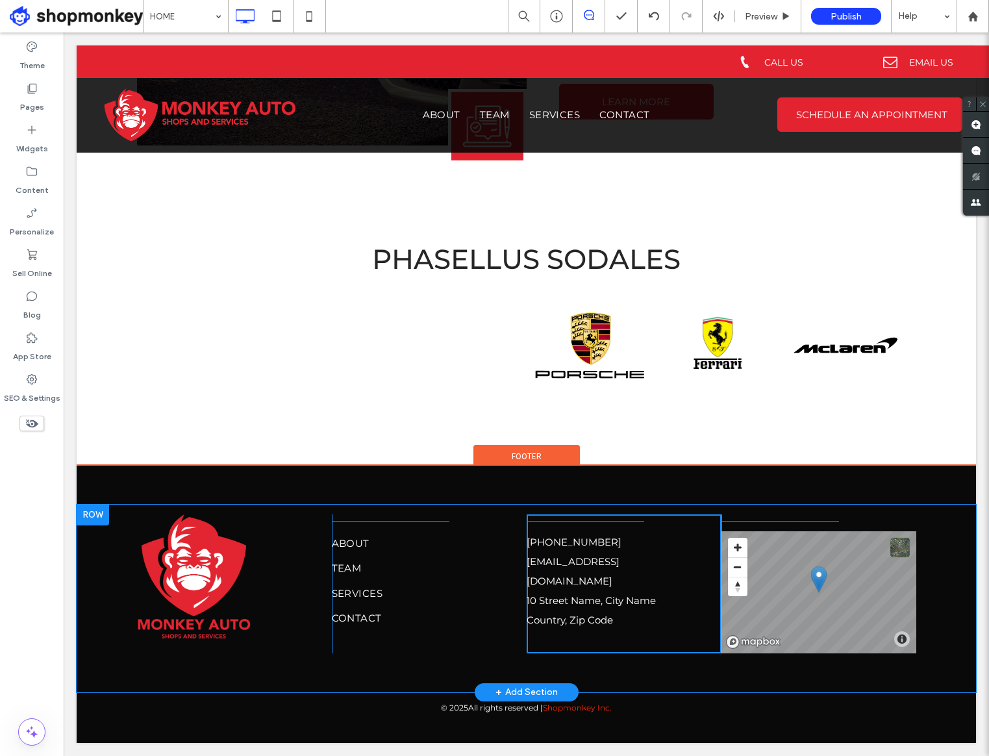
click at [678, 675] on div "Click To Paste ABOUT TEAM SERVICES CONTACT Click To Paste 555-555-5555 mymail@m…" at bounding box center [526, 598] width 899 height 188
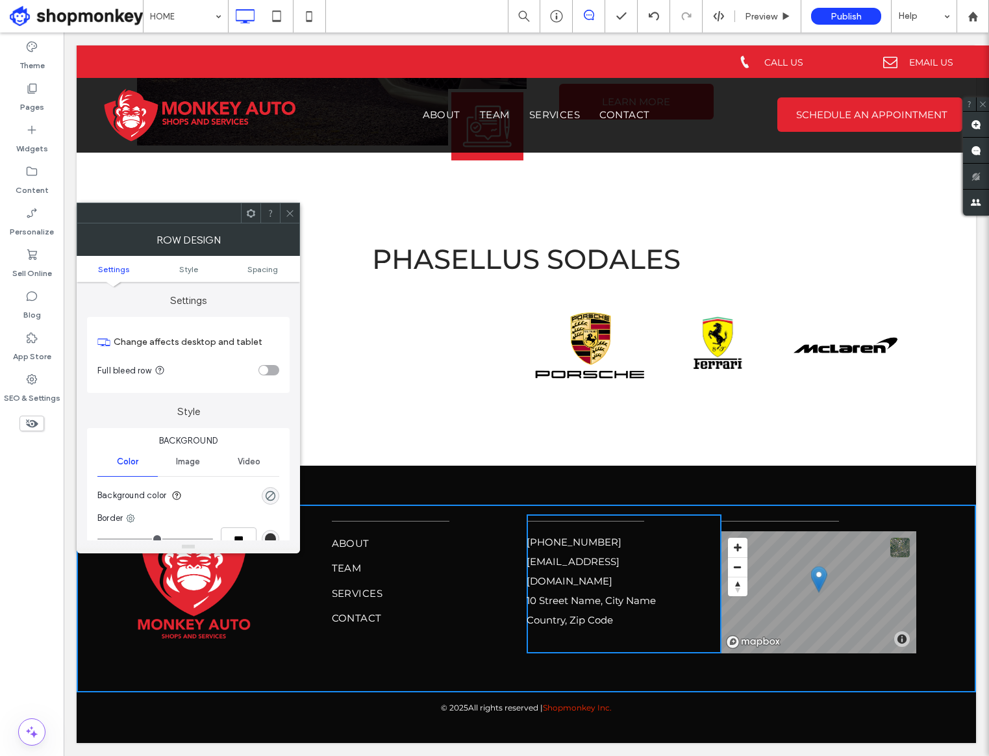
click at [293, 209] on icon at bounding box center [290, 213] width 10 height 10
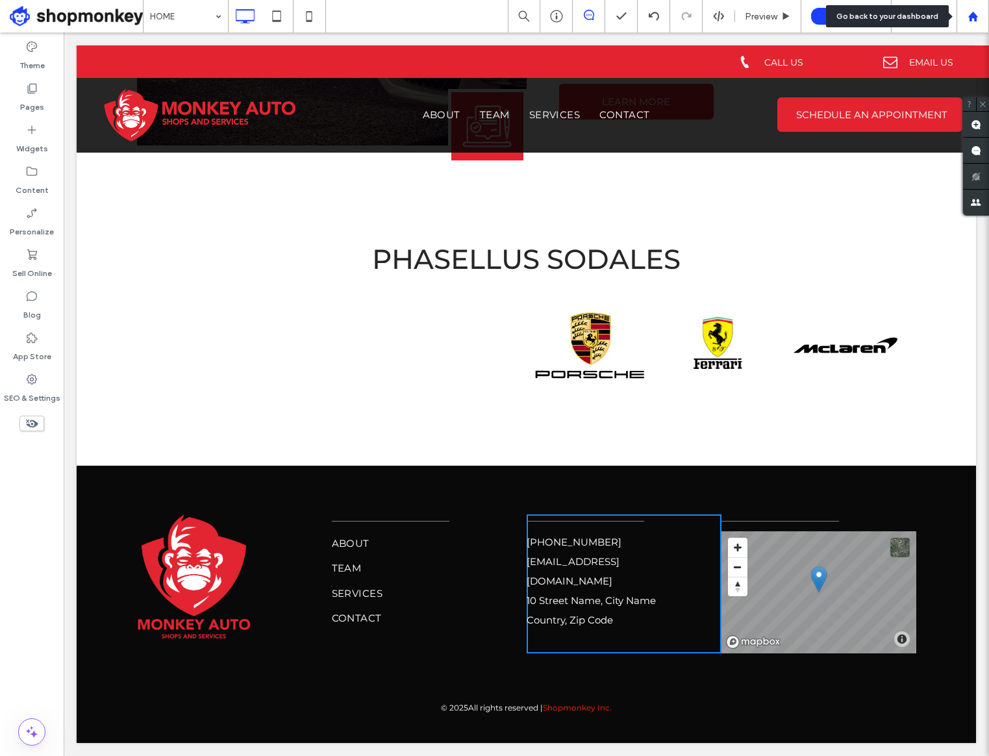
click at [970, 19] on use at bounding box center [972, 16] width 10 height 10
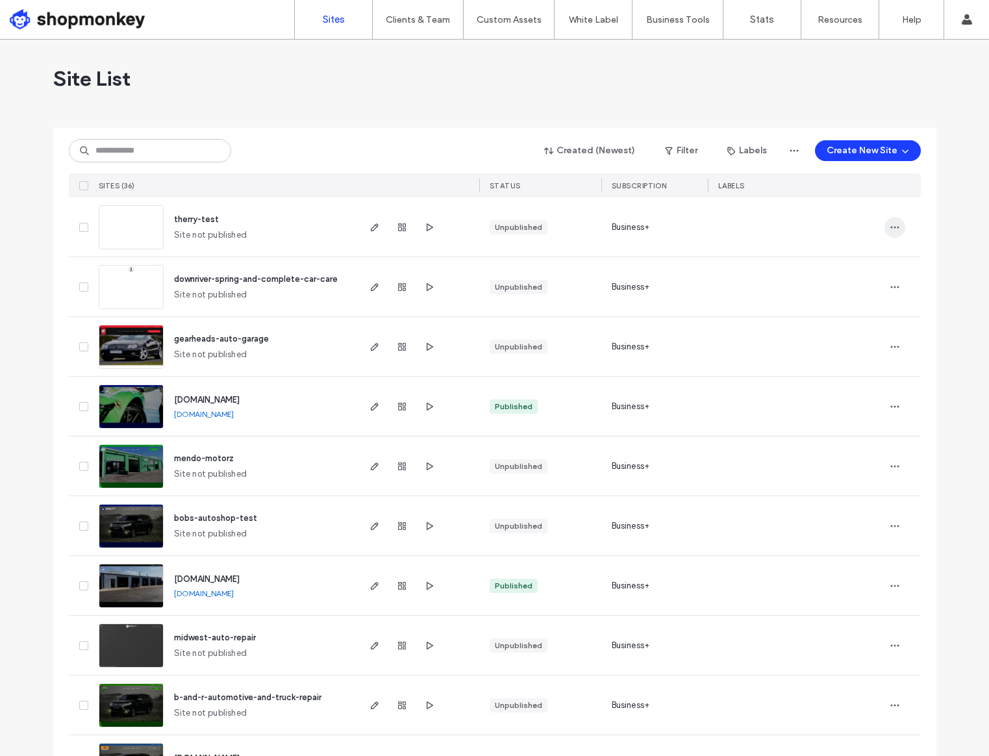
click at [894, 228] on icon "button" at bounding box center [894, 227] width 10 height 10
click at [840, 388] on span "Delete Site" at bounding box center [831, 392] width 44 height 13
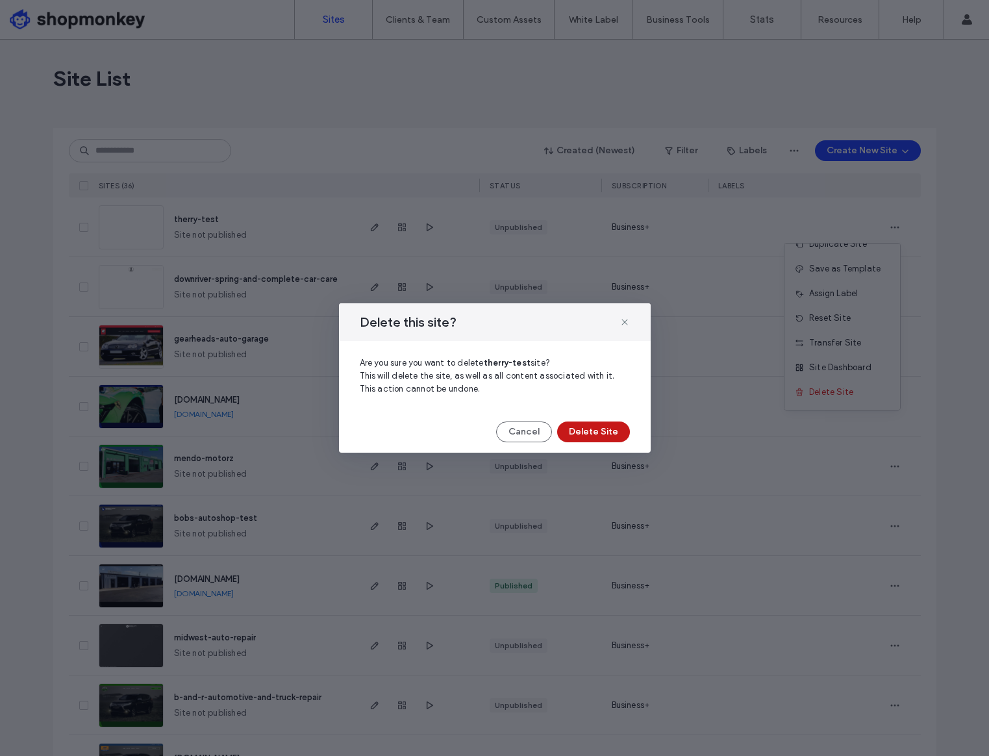
click at [575, 426] on button "Delete Site" at bounding box center [593, 431] width 73 height 21
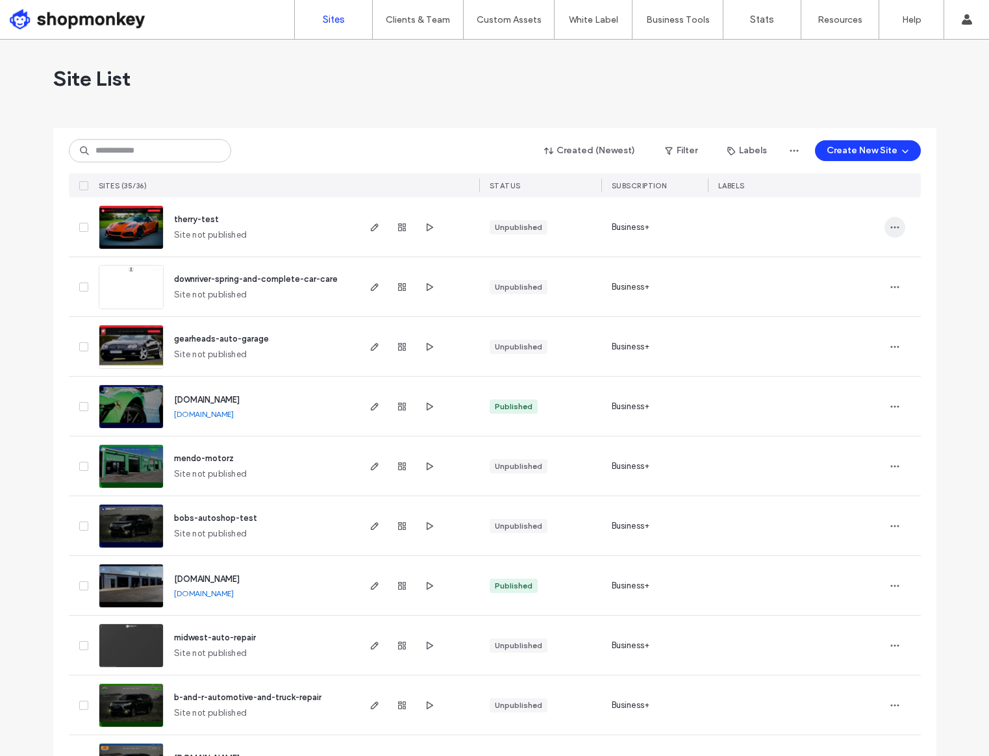
click at [889, 224] on icon "button" at bounding box center [894, 227] width 10 height 10
click at [847, 393] on span "Delete Site" at bounding box center [831, 392] width 44 height 13
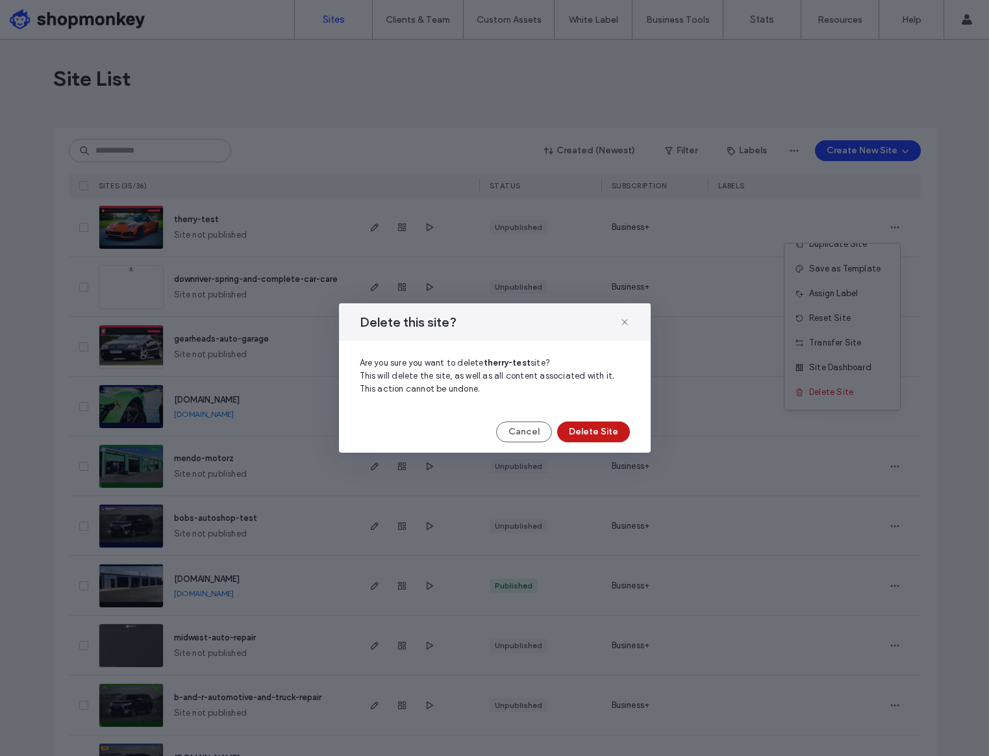
click at [604, 427] on button "Delete Site" at bounding box center [593, 431] width 73 height 21
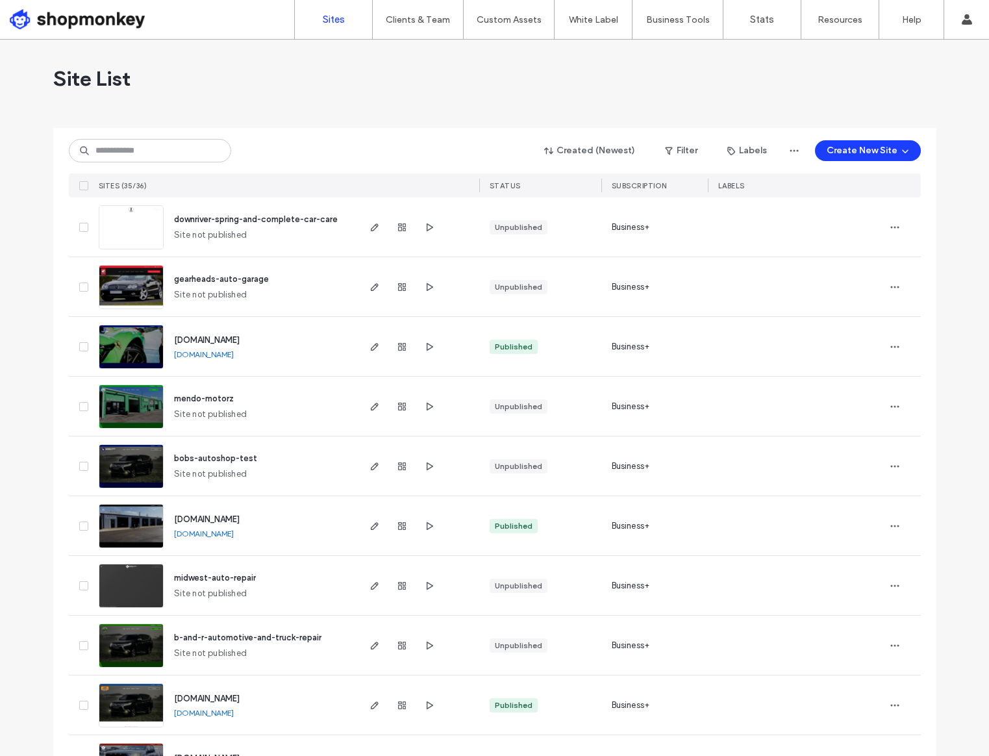
click at [239, 221] on span "downriver-spring-and-complete-car-care" at bounding box center [256, 219] width 164 height 10
click at [552, 150] on use "button" at bounding box center [547, 150] width 9 height 7
click at [582, 308] on span "Newest" at bounding box center [573, 307] width 31 height 13
click at [571, 307] on span "Newest" at bounding box center [573, 307] width 31 height 13
click at [486, 108] on div "Site List" at bounding box center [494, 79] width 883 height 78
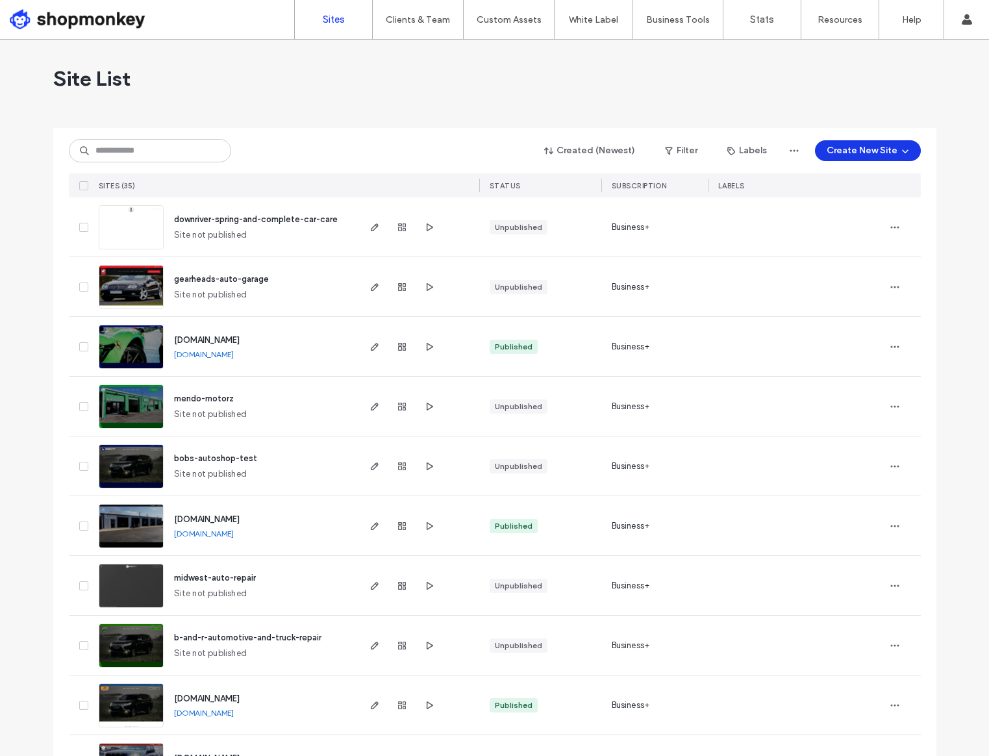
click at [900, 151] on icon "button" at bounding box center [905, 150] width 10 height 10
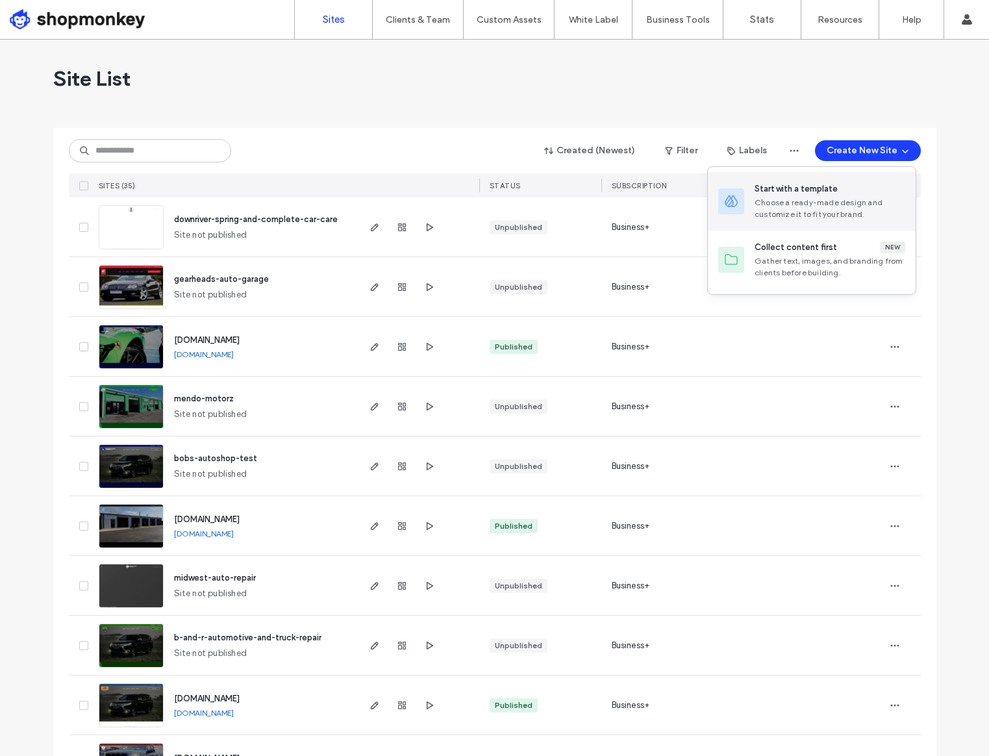
click at [796, 206] on div "Choose a ready-made design and customize it to fit your brand." at bounding box center [829, 208] width 151 height 23
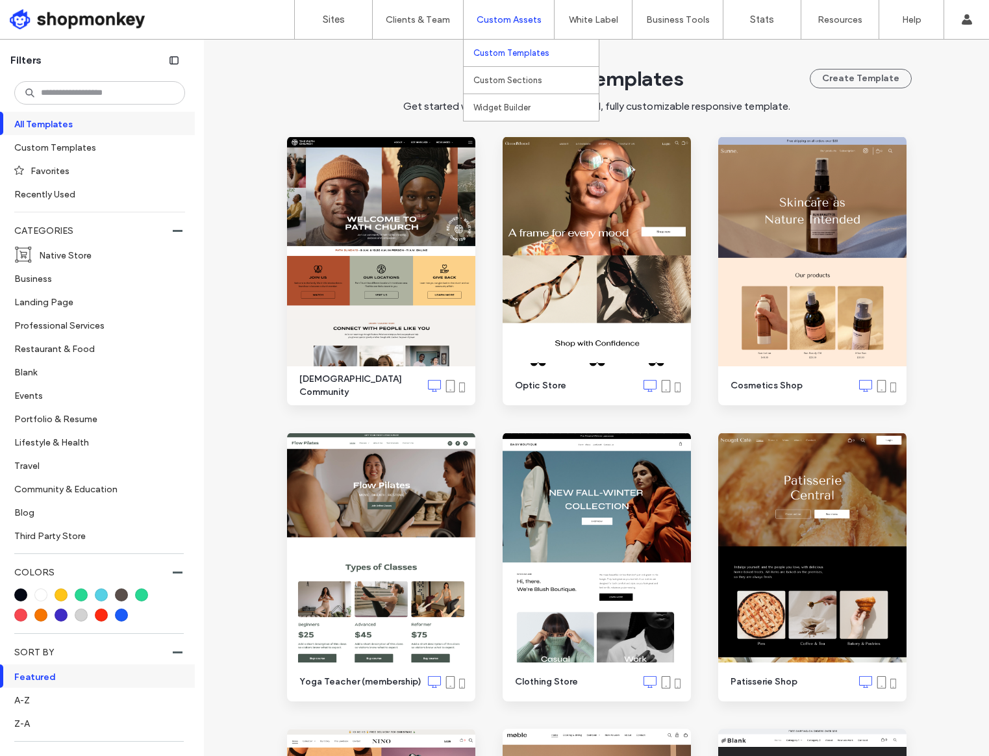
click at [527, 56] on label "Custom Templates" at bounding box center [511, 53] width 76 height 10
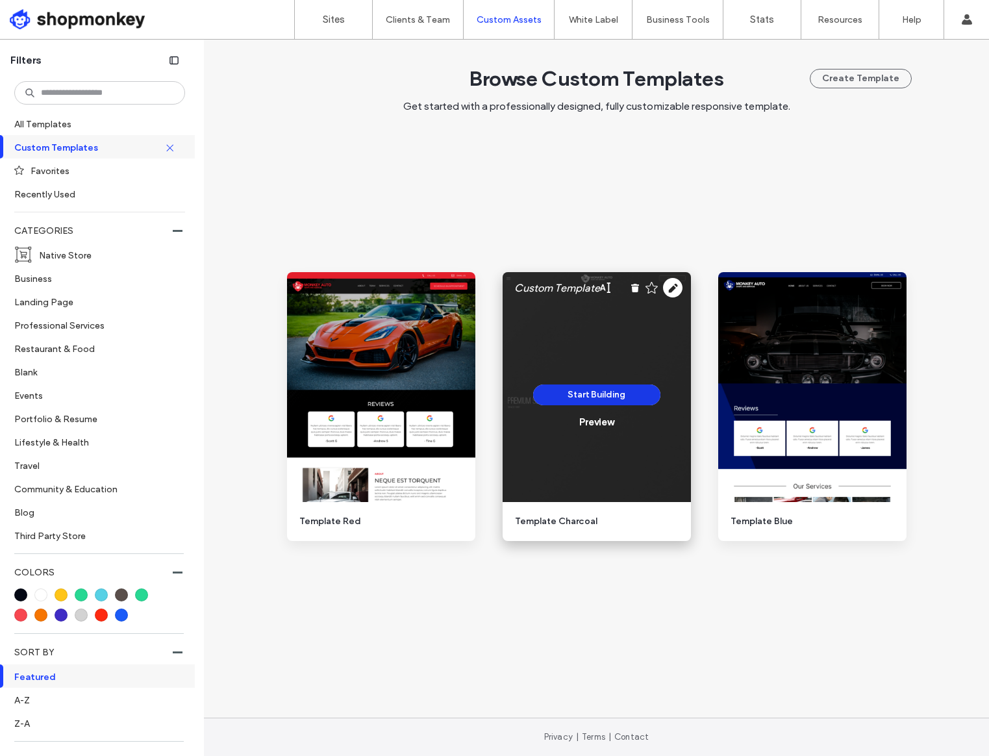
click at [604, 397] on button "Start Building" at bounding box center [596, 394] width 127 height 21
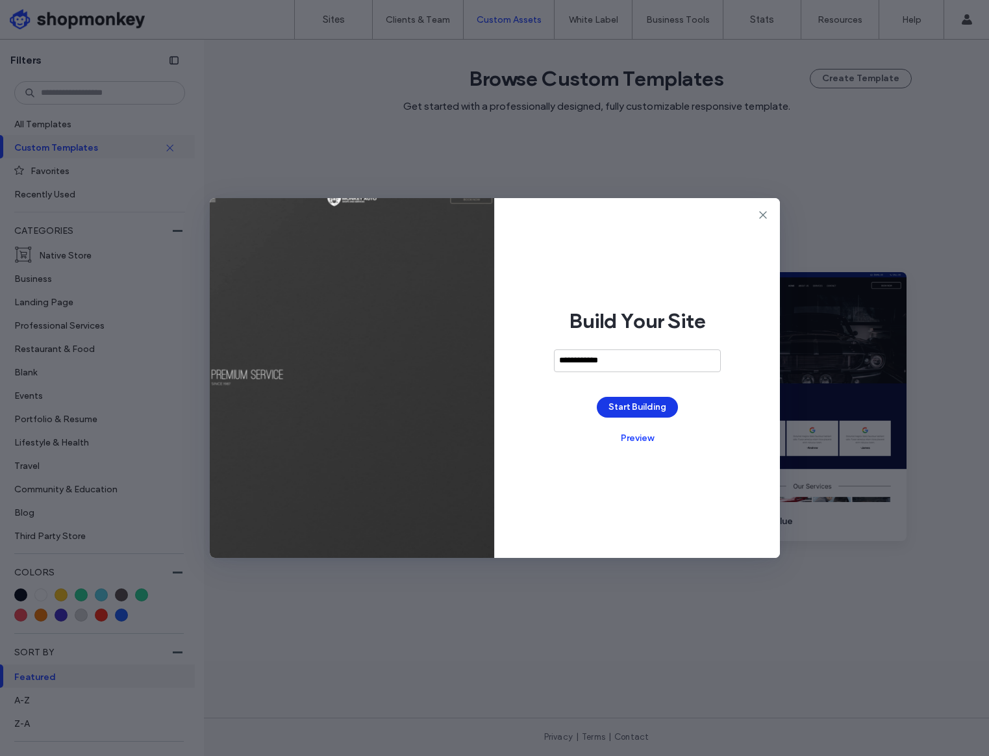
type input "**********"
click at [611, 409] on button "Start Building" at bounding box center [637, 407] width 81 height 21
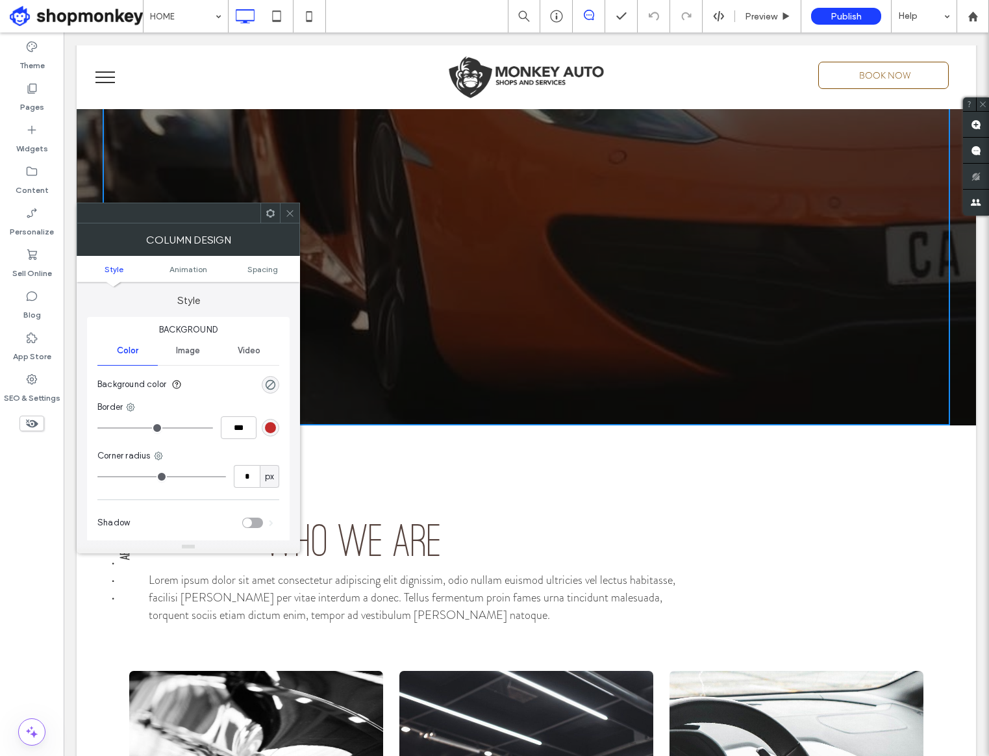
scroll to position [353, 0]
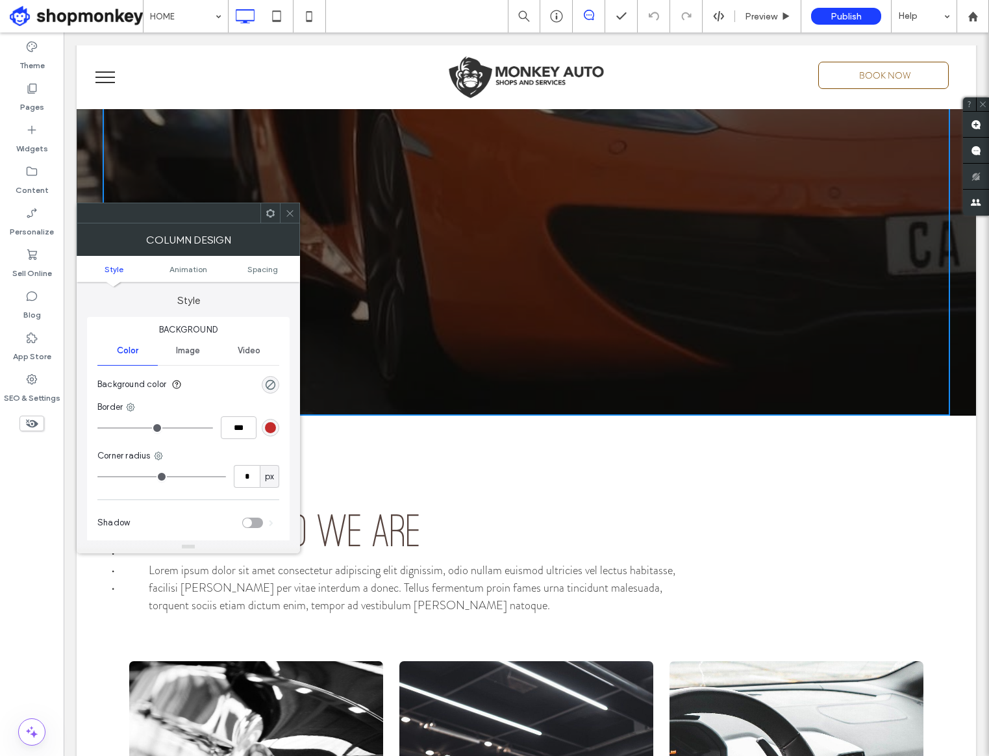
click at [665, 484] on div "ABOUT US • • • Click To Paste WHO WE ARE Lorem ipsum dolor sit amet consectetur…" at bounding box center [526, 537] width 899 height 245
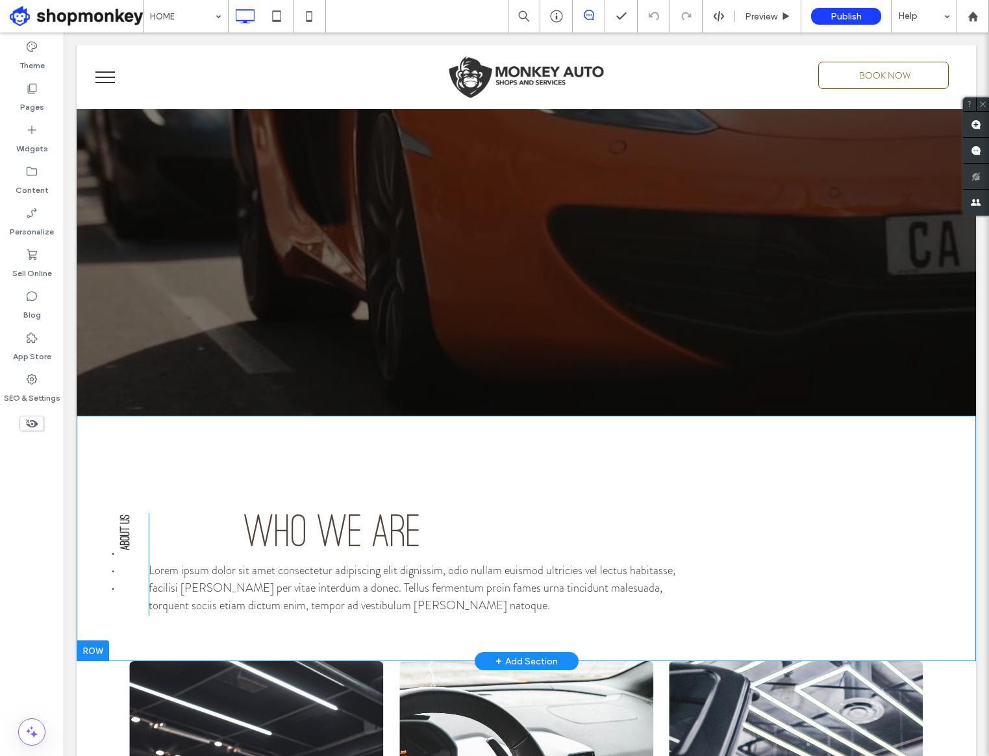
click at [809, 536] on div "WHO WE ARE Lorem ipsum dolor sit amet consectetur adipiscing elit dignissim, od…" at bounding box center [546, 564] width 795 height 103
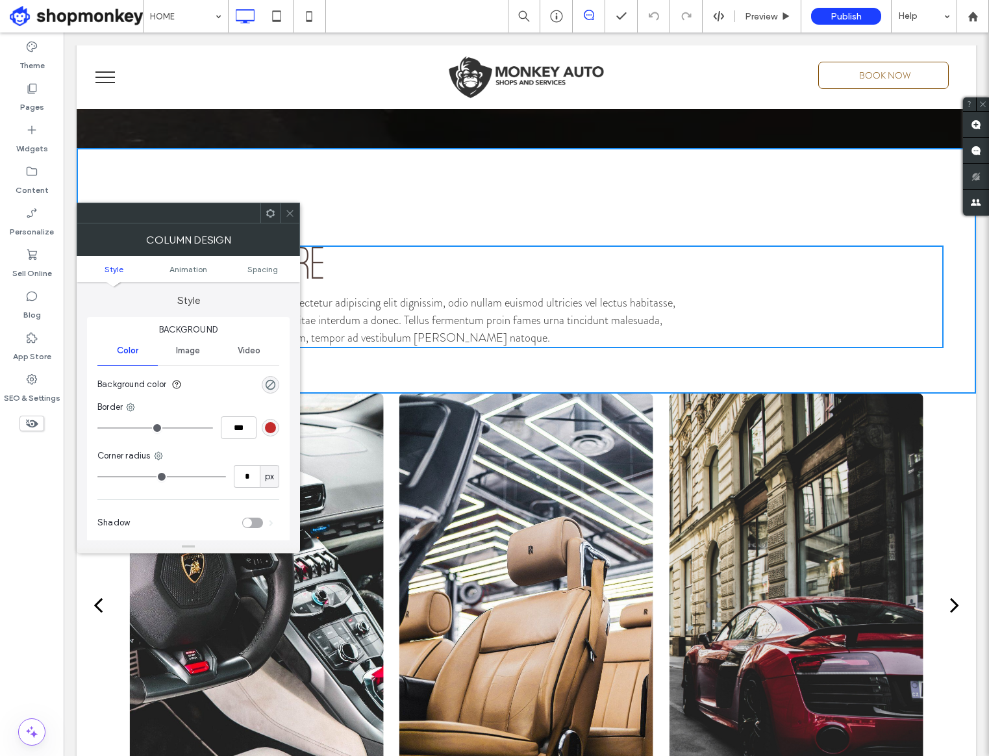
scroll to position [623, 0]
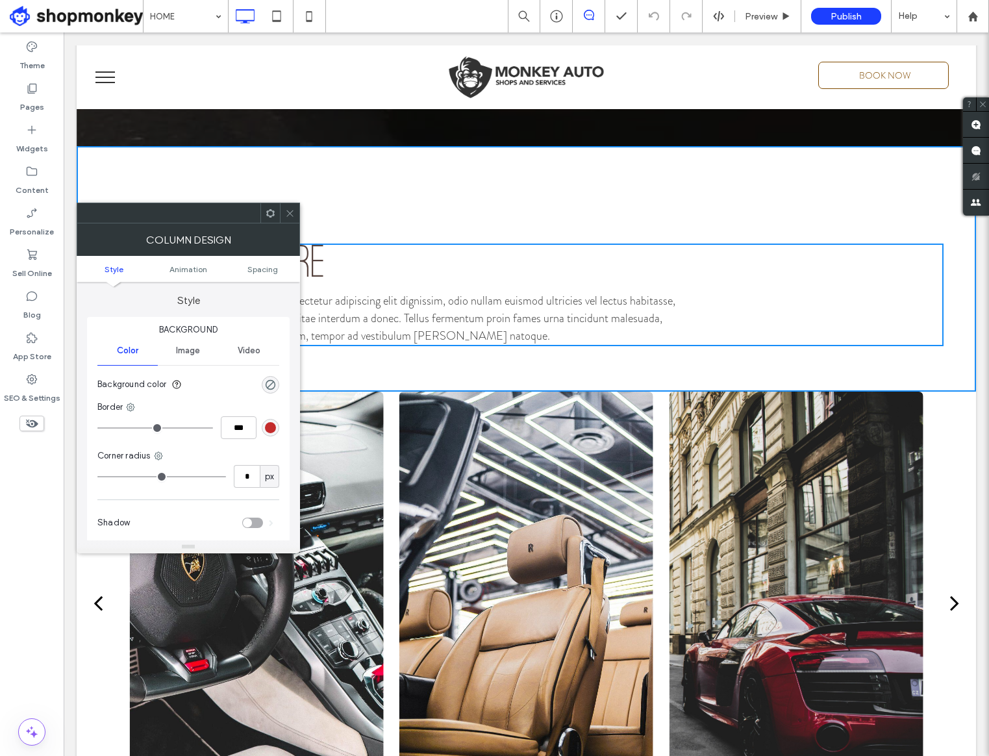
click at [941, 475] on div at bounding box center [526, 602] width 886 height 422
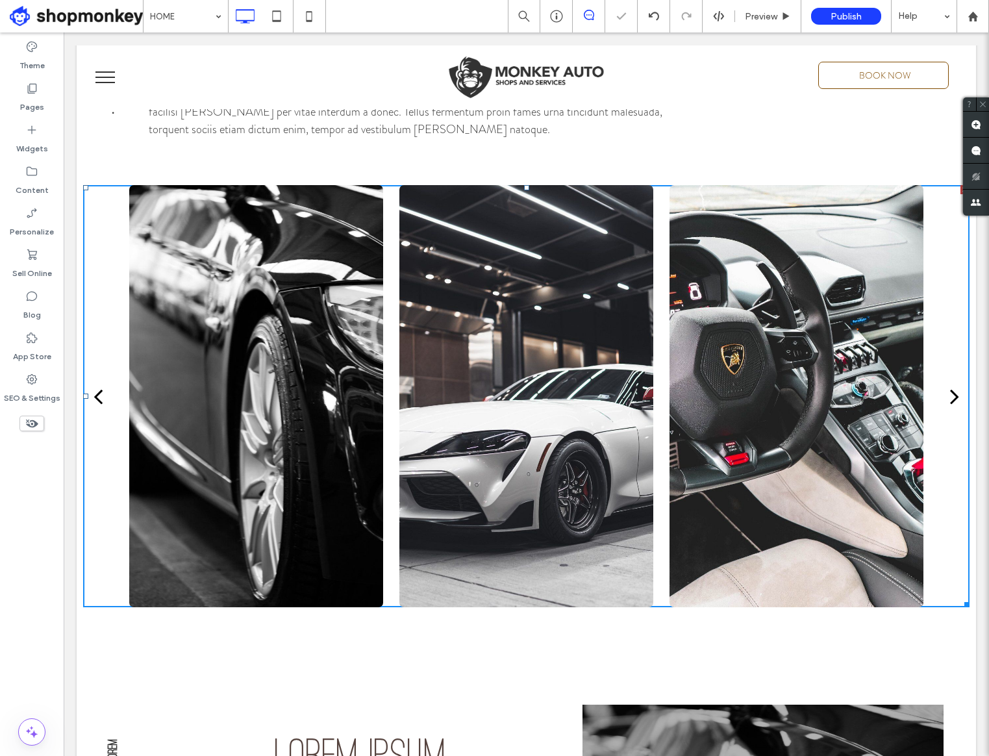
scroll to position [834, 0]
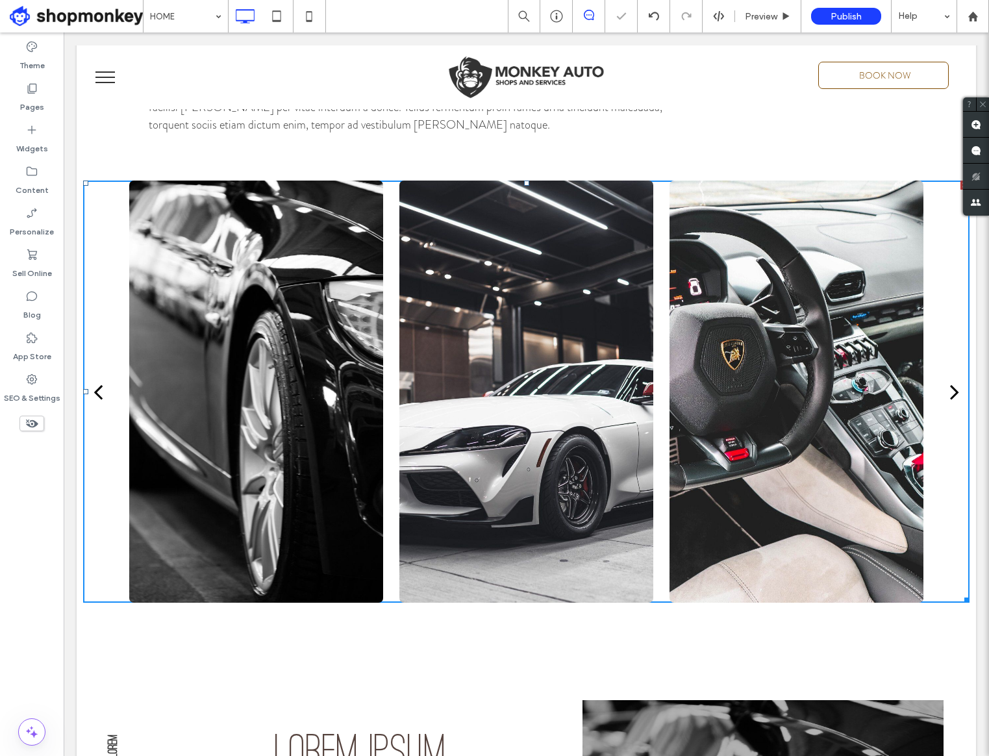
click at [112, 536] on div at bounding box center [526, 391] width 886 height 422
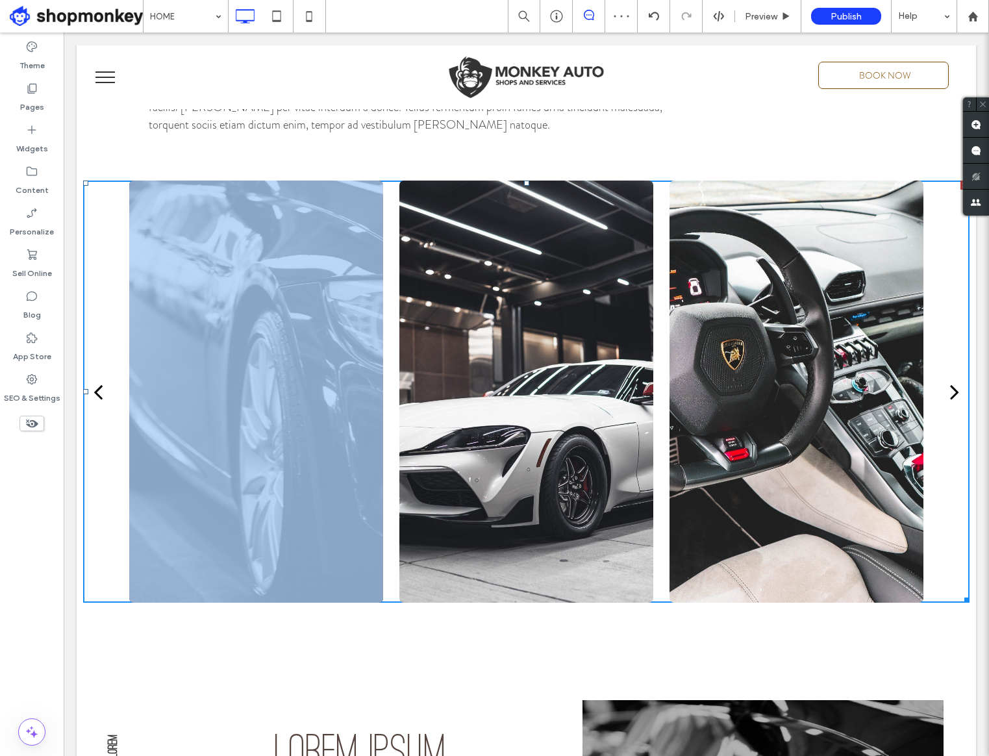
click at [112, 536] on div at bounding box center [526, 391] width 886 height 422
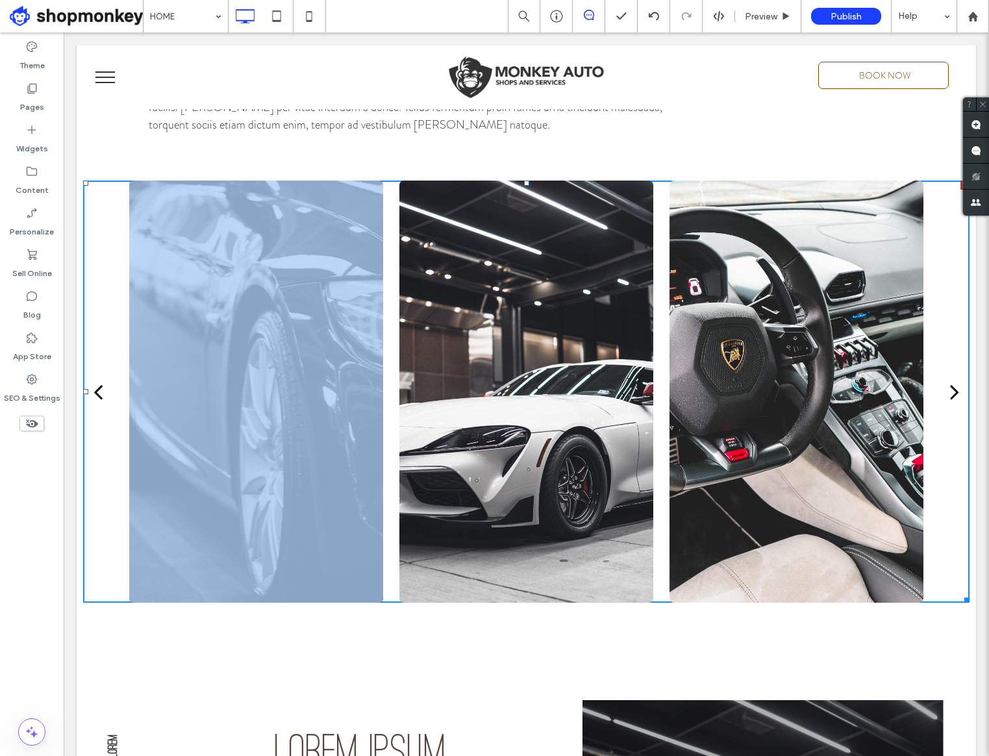
click at [935, 472] on div at bounding box center [526, 391] width 886 height 422
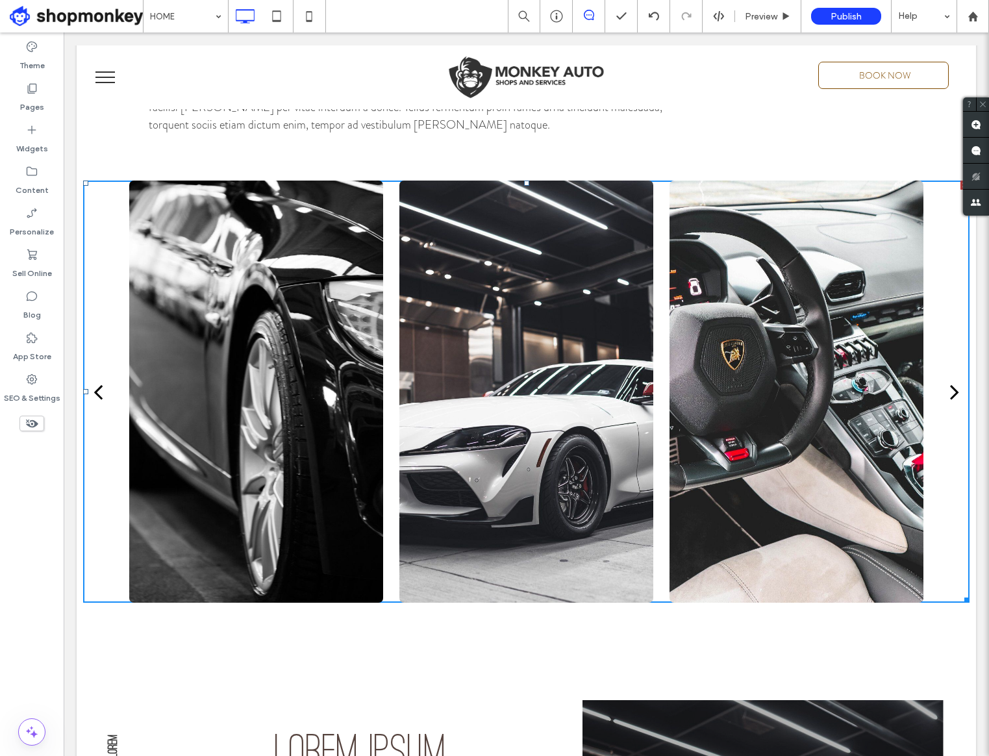
click at [935, 471] on div at bounding box center [526, 391] width 886 height 422
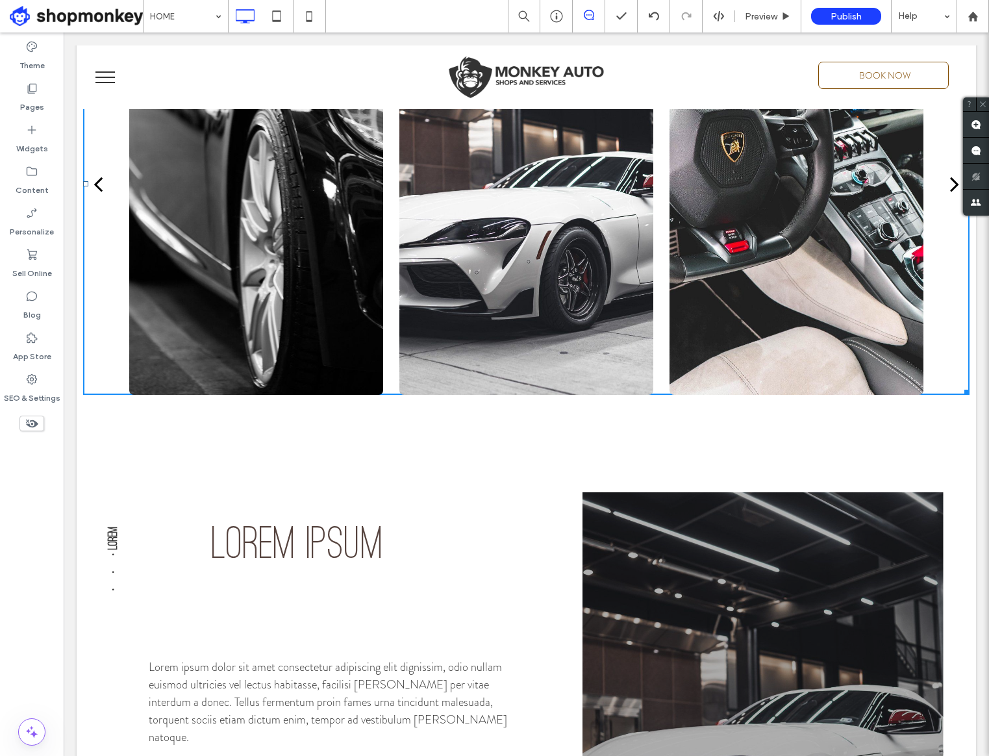
scroll to position [1045, 0]
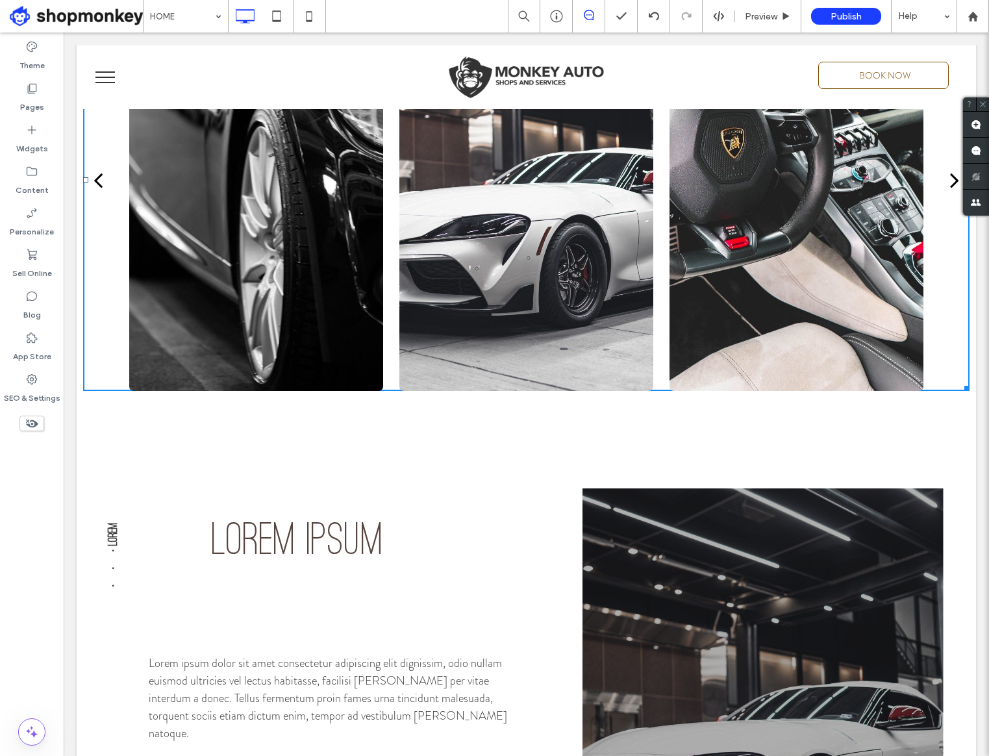
click at [413, 518] on div "lorem ipsum Lorem ipsum dolor sit amet consectetur adipiscing elit dignissim, o…" at bounding box center [366, 715] width 434 height 454
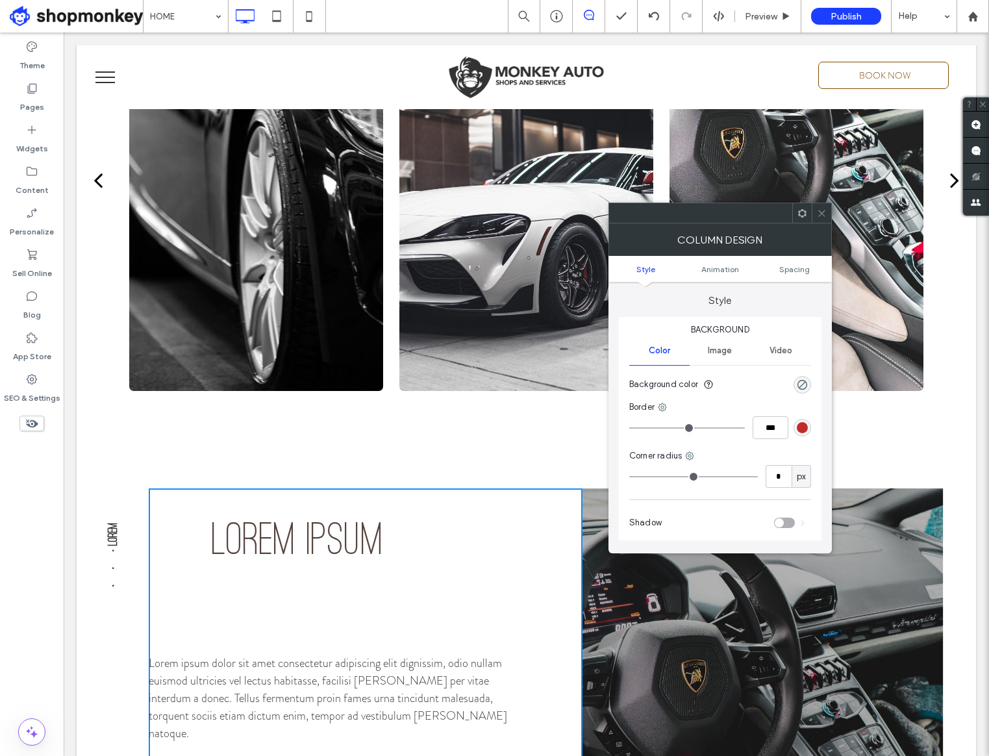
click at [423, 552] on h1 "lorem ipsum" at bounding box center [372, 539] width 321 height 34
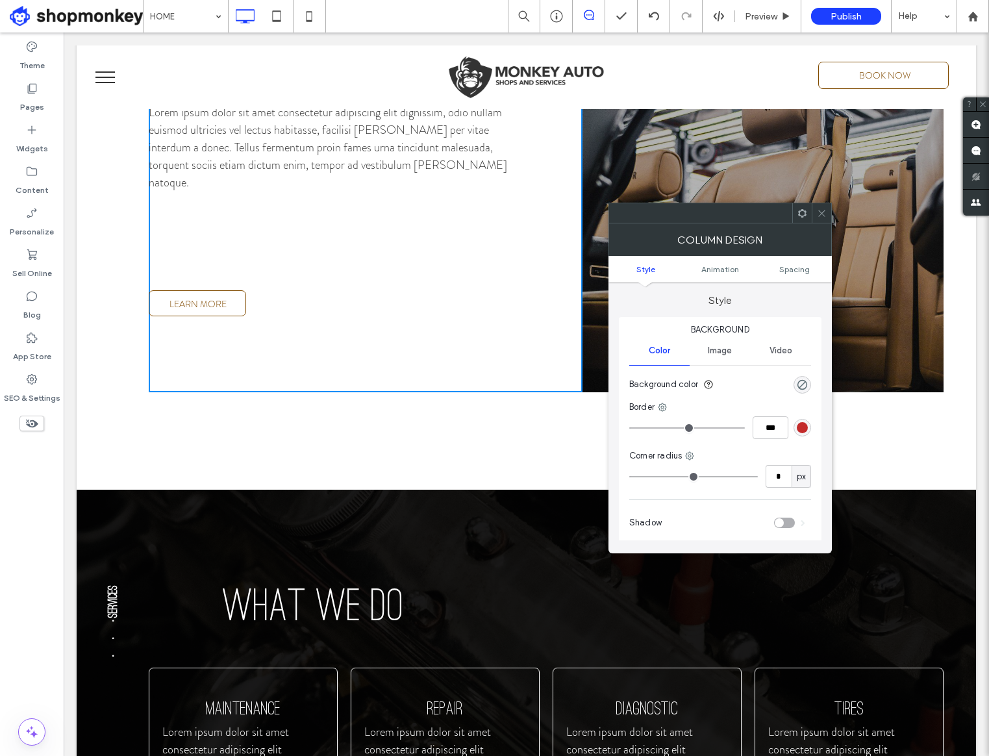
scroll to position [1597, 0]
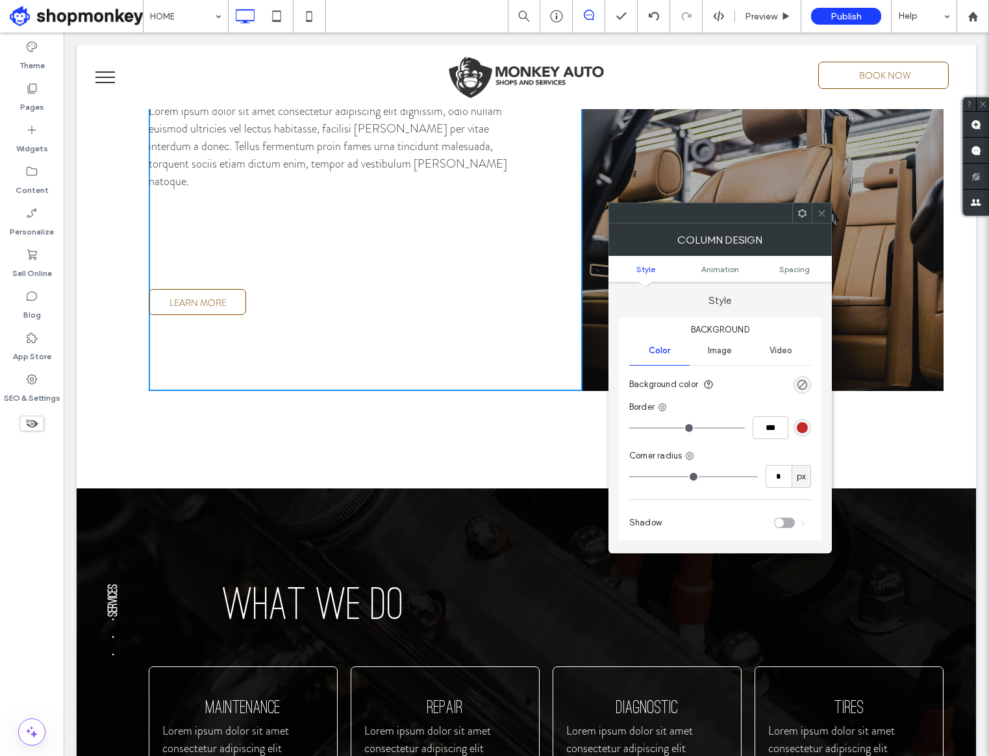
click at [424, 552] on div "SERVICES • • • Click To Paste WHAT WE DO MAINTENANCE Lorem ipsum dolor sit amet…" at bounding box center [526, 754] width 899 height 532
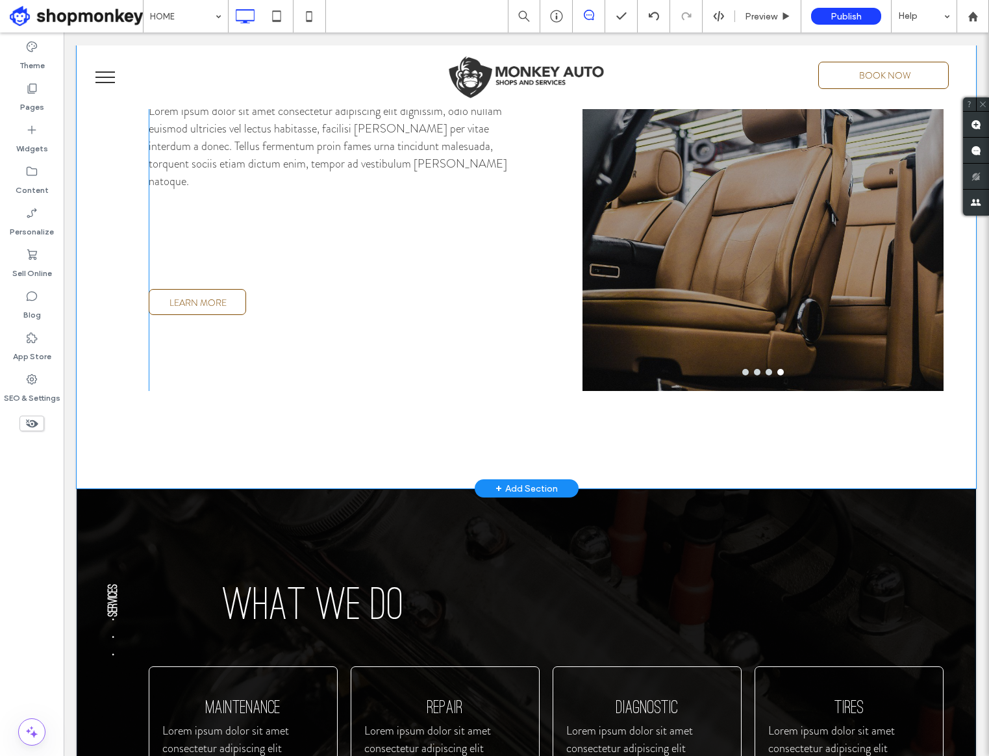
click at [424, 552] on div "SERVICES • • • Click To Paste WHAT WE DO MAINTENANCE Lorem ipsum dolor sit amet…" at bounding box center [526, 754] width 899 height 532
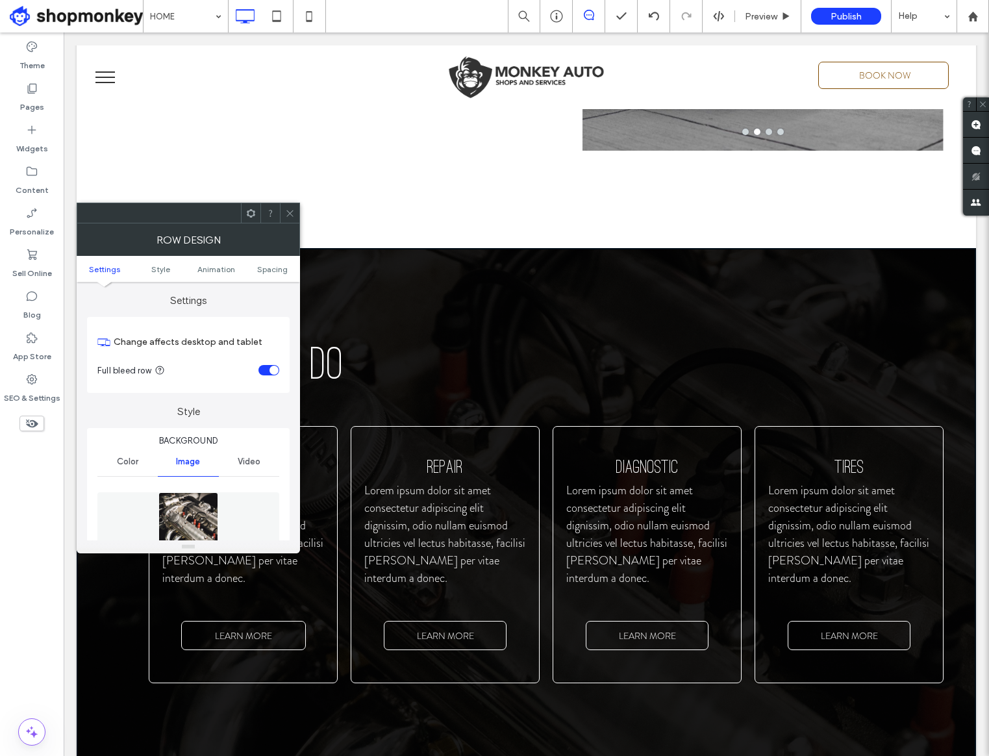
scroll to position [1844, 0]
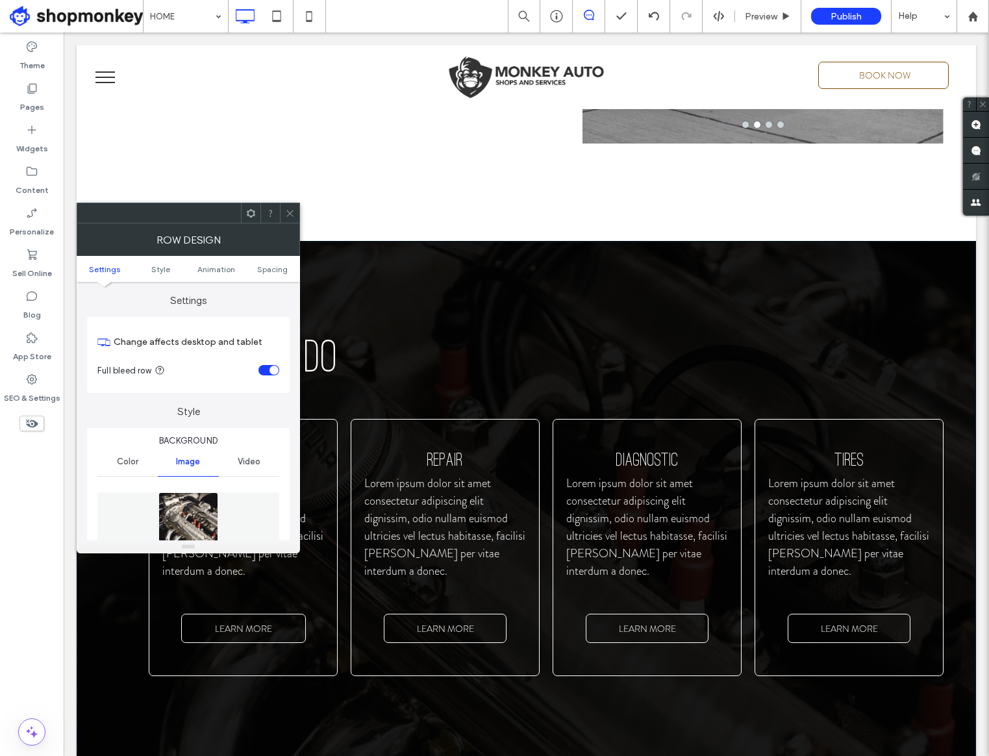
click at [289, 221] on span at bounding box center [290, 212] width 10 height 19
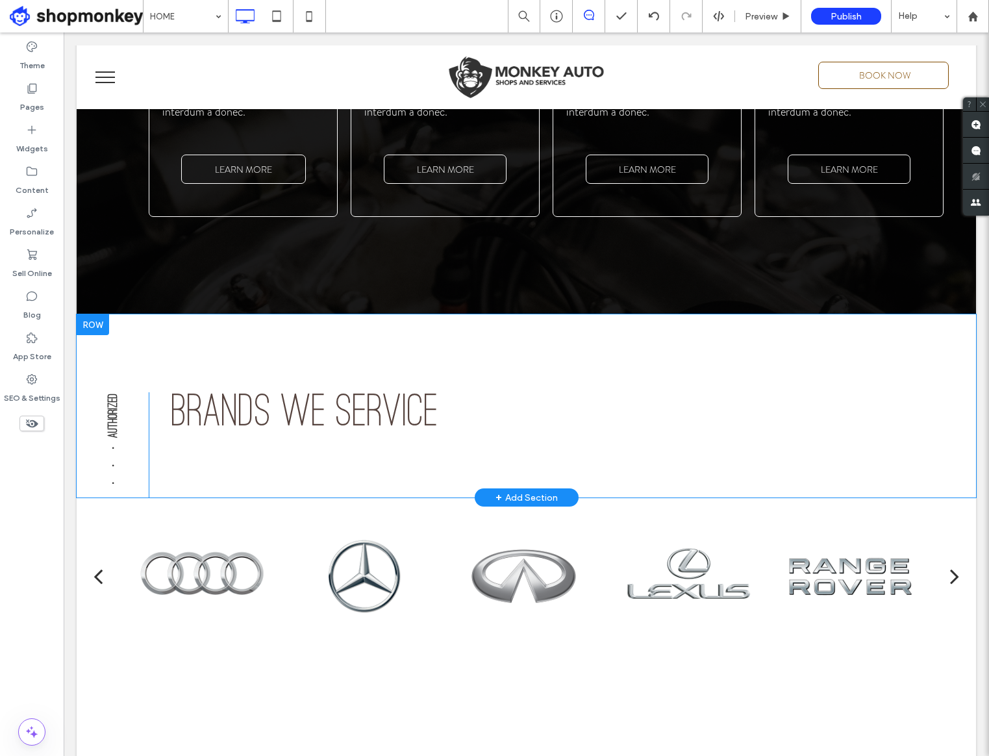
click at [651, 456] on div "BRANDS WE SERVICE Click To Paste" at bounding box center [546, 444] width 795 height 105
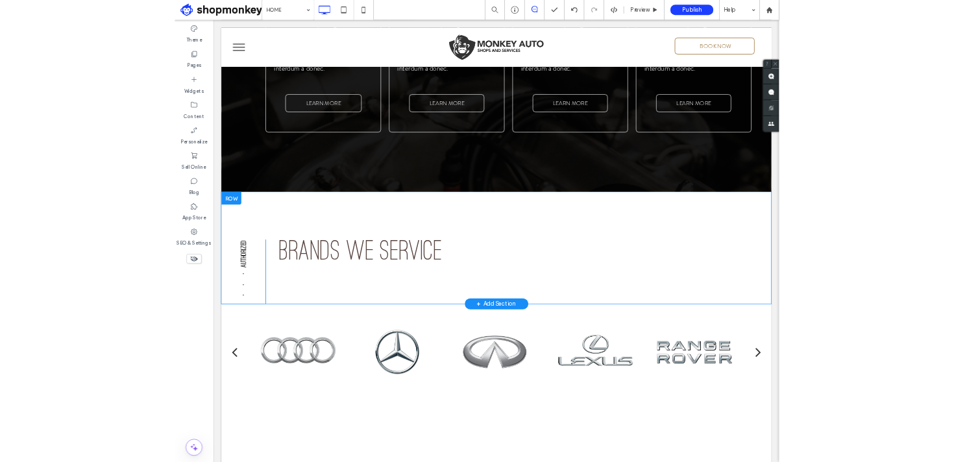
scroll to position [2303, 0]
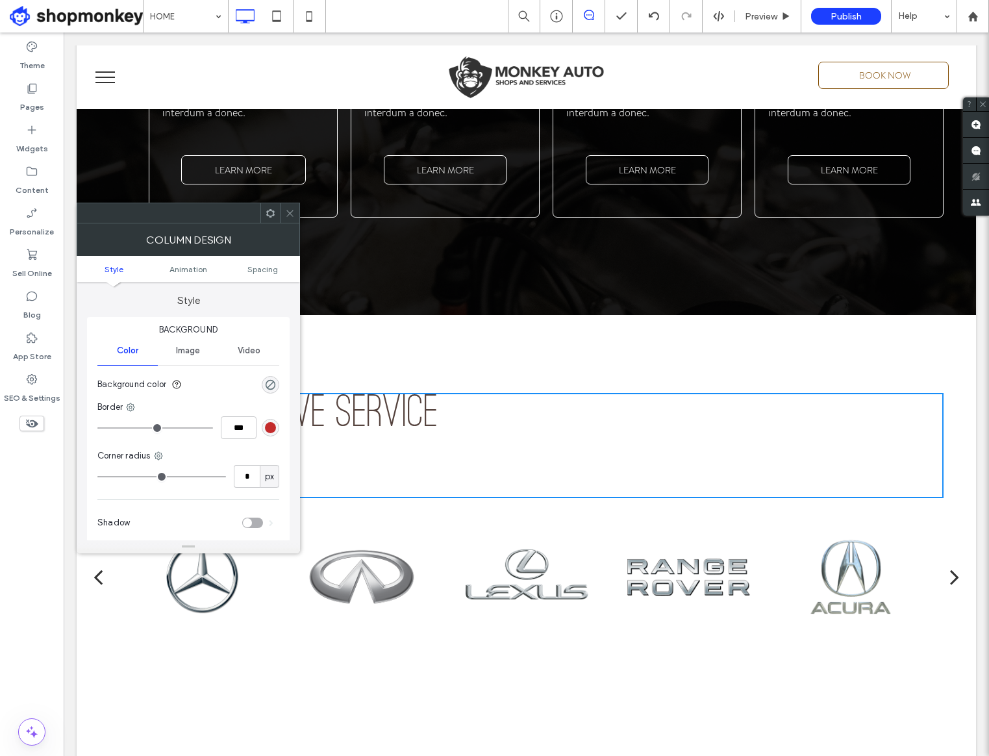
drag, startPoint x: 288, startPoint y: 210, endPoint x: 267, endPoint y: 215, distance: 21.4
click at [288, 210] on icon at bounding box center [290, 213] width 10 height 10
